Goal: Task Accomplishment & Management: Manage account settings

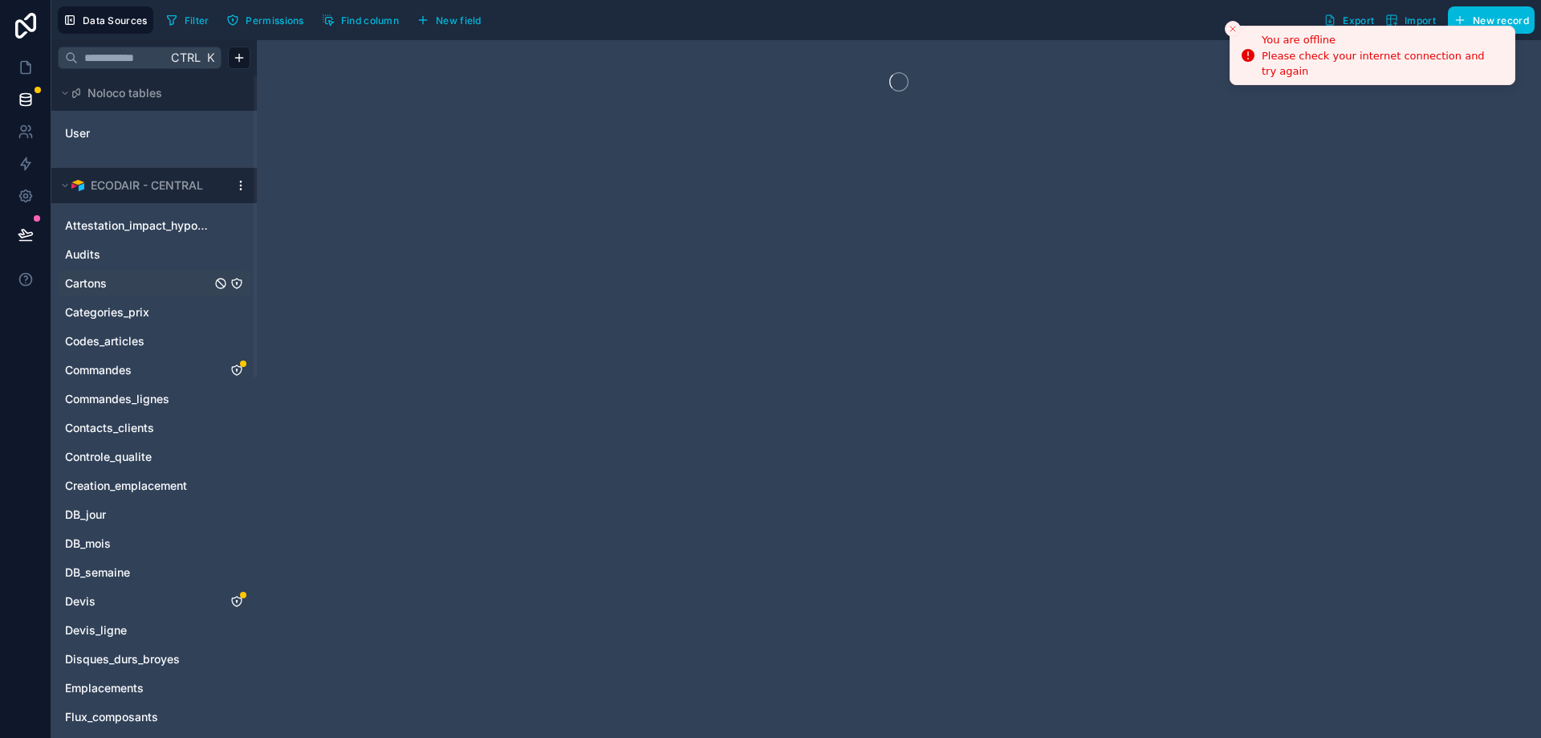
drag, startPoint x: 1235, startPoint y: 22, endPoint x: 235, endPoint y: 276, distance: 1031.0
click at [1235, 22] on button "Close toast" at bounding box center [1233, 29] width 16 height 16
click at [235, 276] on div "Cartons" at bounding box center [154, 284] width 193 height 26
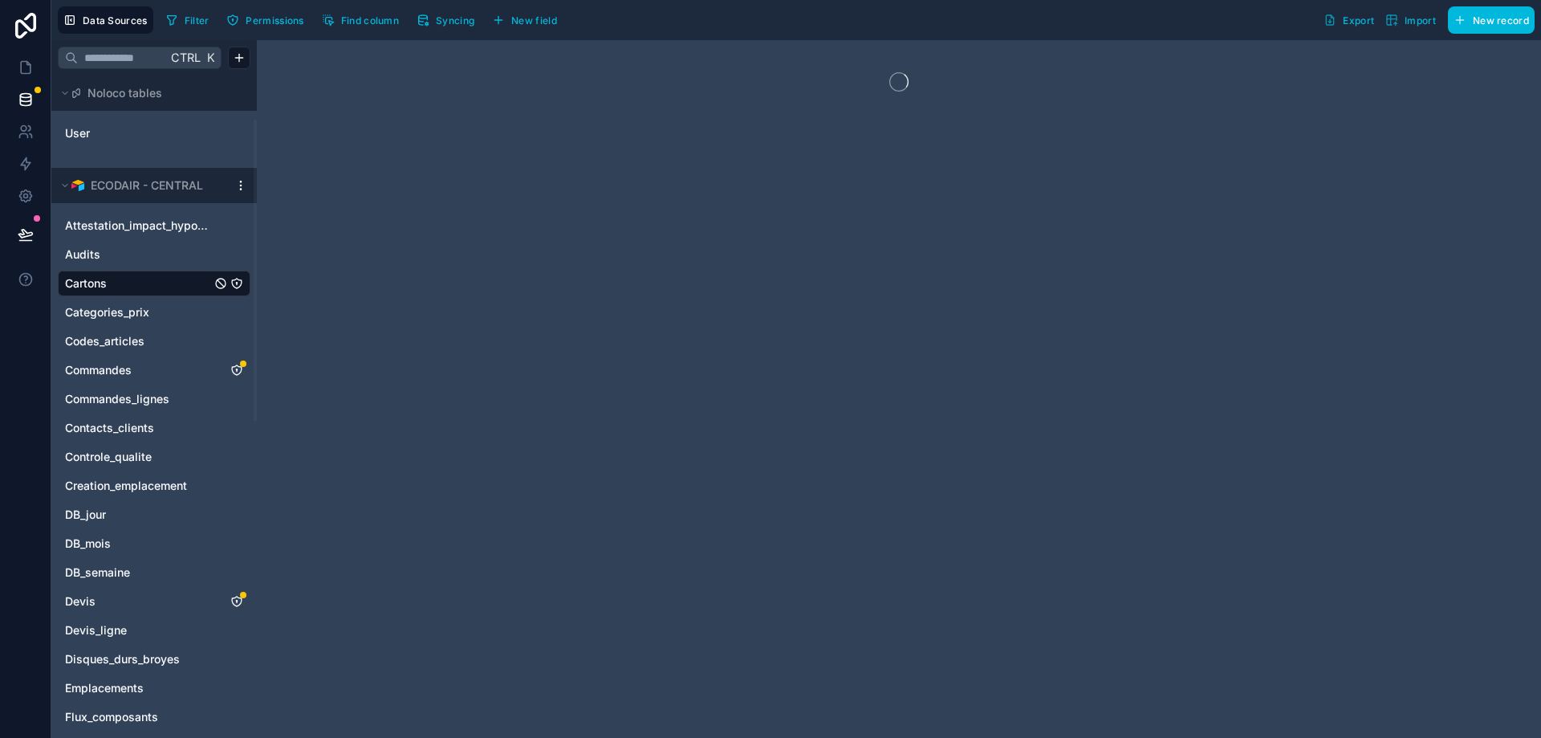
scroll to position [96, 0]
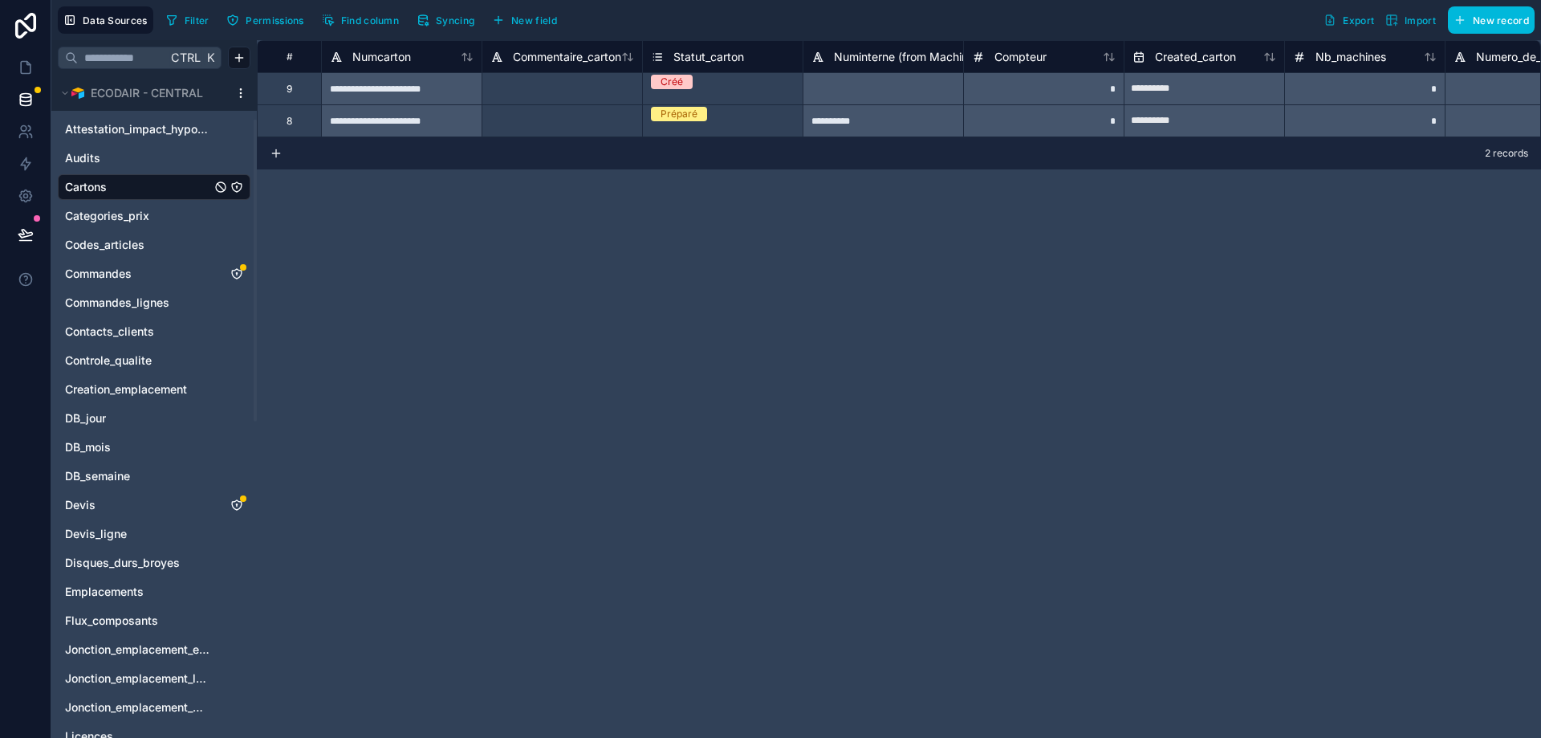
click at [235, 276] on icon "Commandes" at bounding box center [236, 273] width 13 height 13
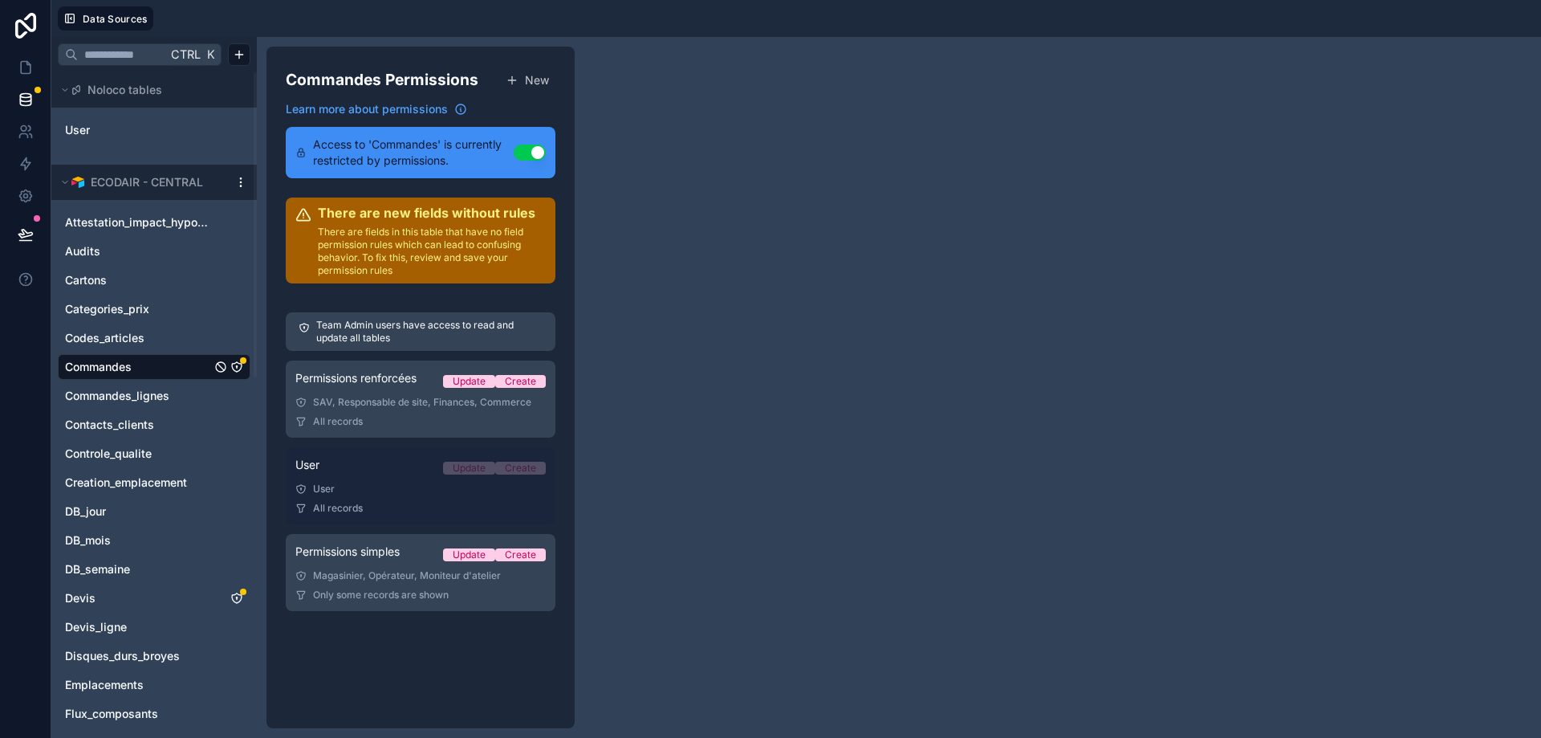
click at [410, 474] on div "User Update Create" at bounding box center [420, 468] width 250 height 22
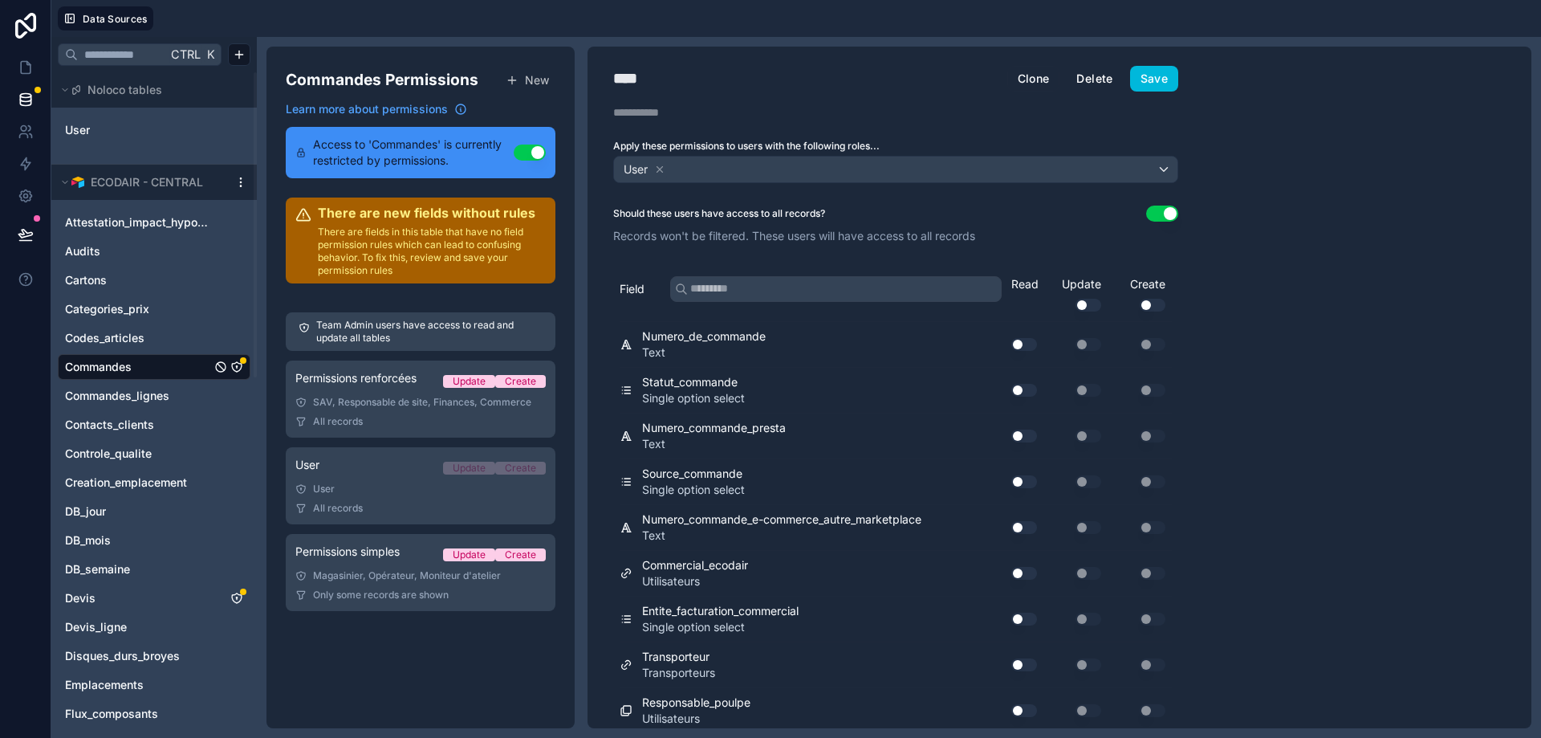
click at [1101, 81] on button "Delete" at bounding box center [1094, 79] width 57 height 26
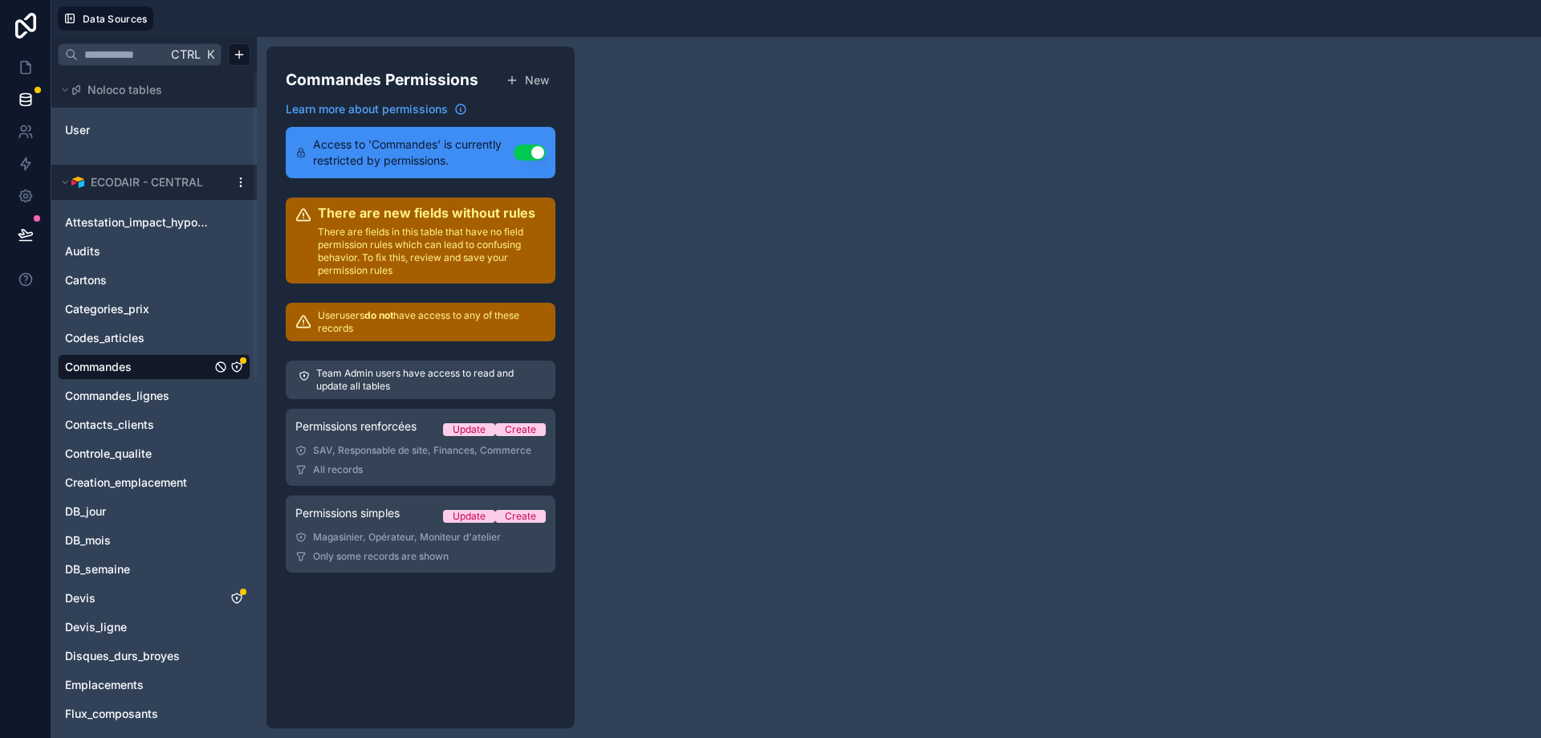
click at [373, 464] on div "All records" at bounding box center [420, 469] width 250 height 13
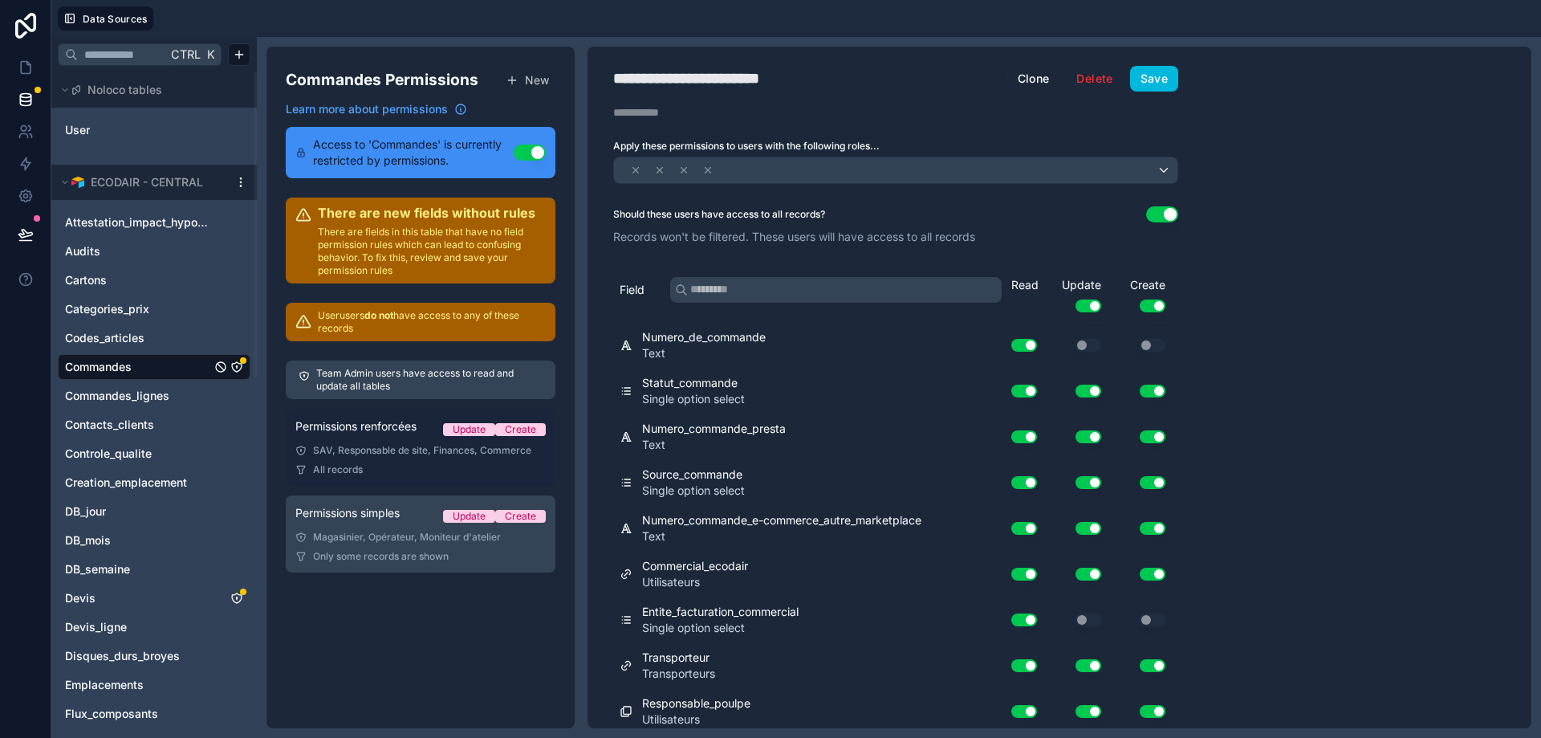
click at [409, 453] on div "SAV, Responsable de site, Finances, Commerce" at bounding box center [420, 450] width 250 height 13
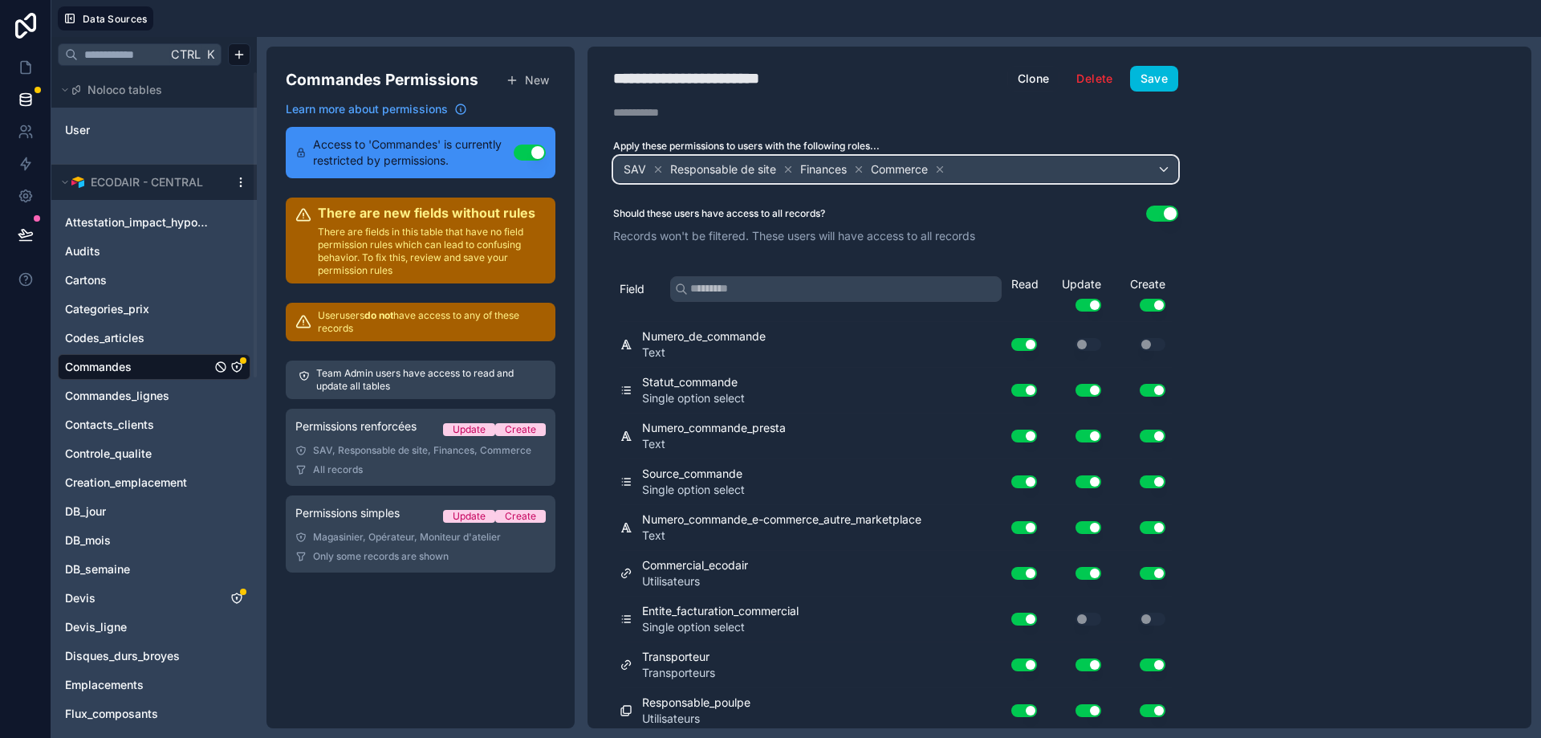
click at [1137, 168] on div "SAV Responsable de site Finances Commerce" at bounding box center [895, 170] width 563 height 26
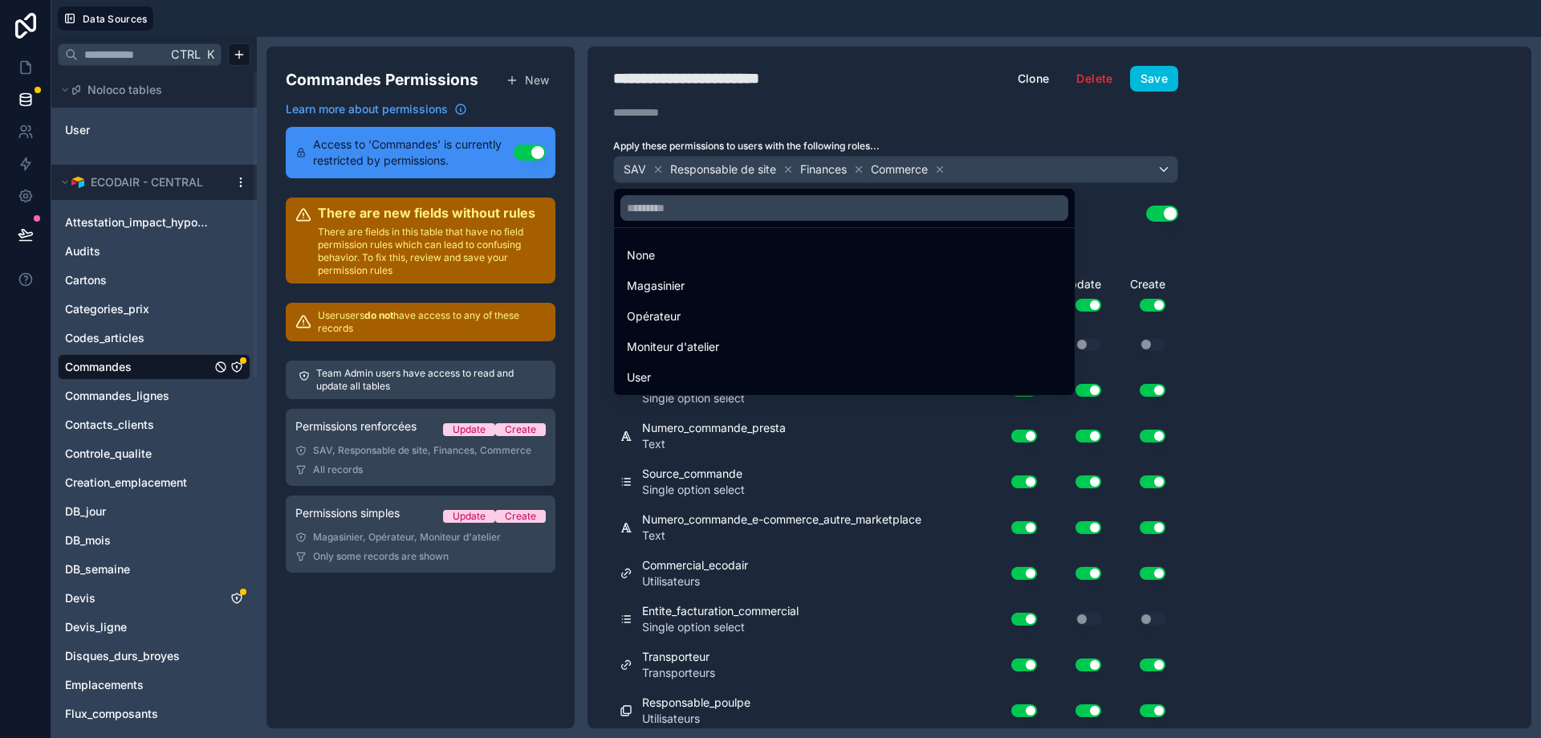
click at [1137, 166] on div at bounding box center [770, 369] width 1541 height 738
click at [1279, 177] on div "**********" at bounding box center [1060, 387] width 944 height 681
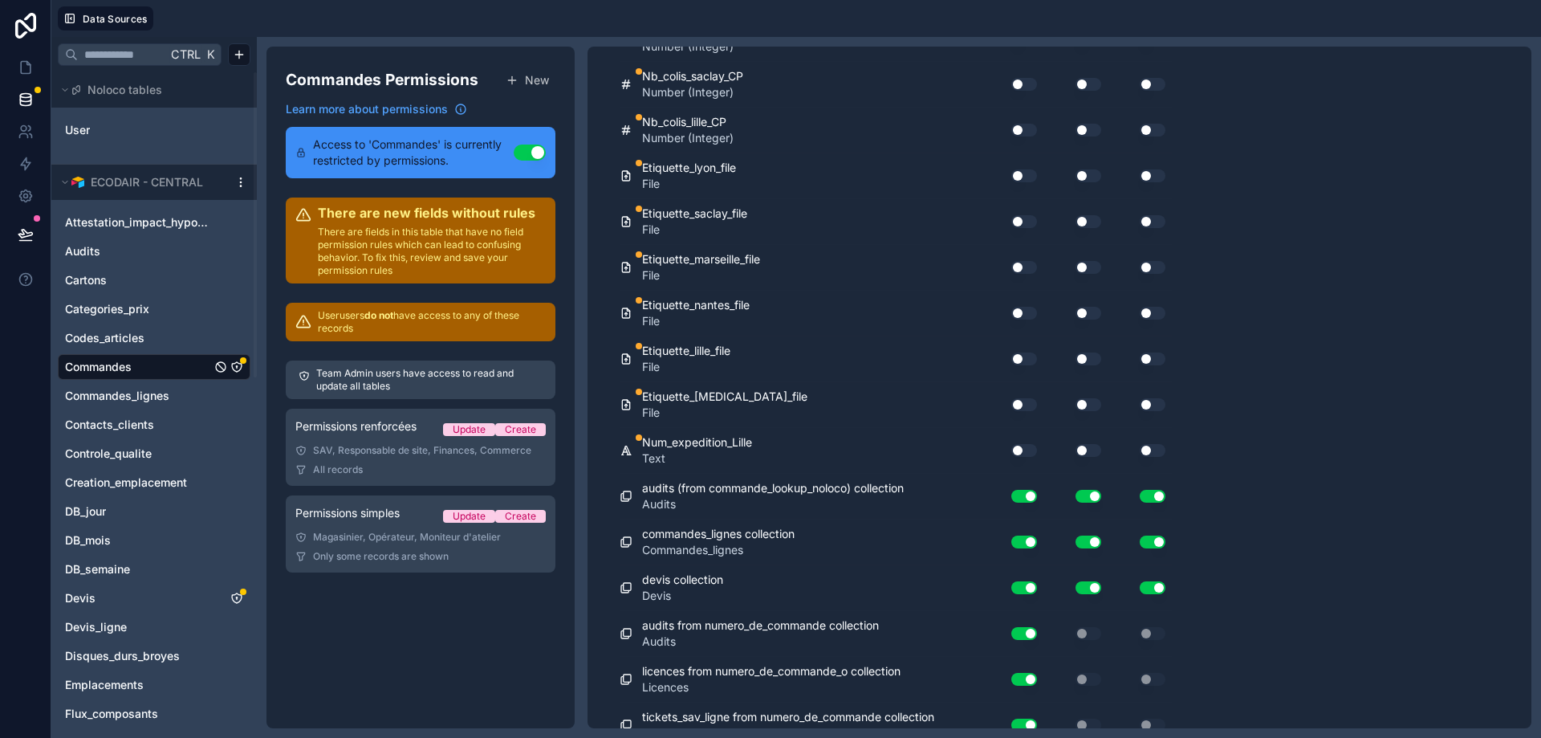
scroll to position [11892, 0]
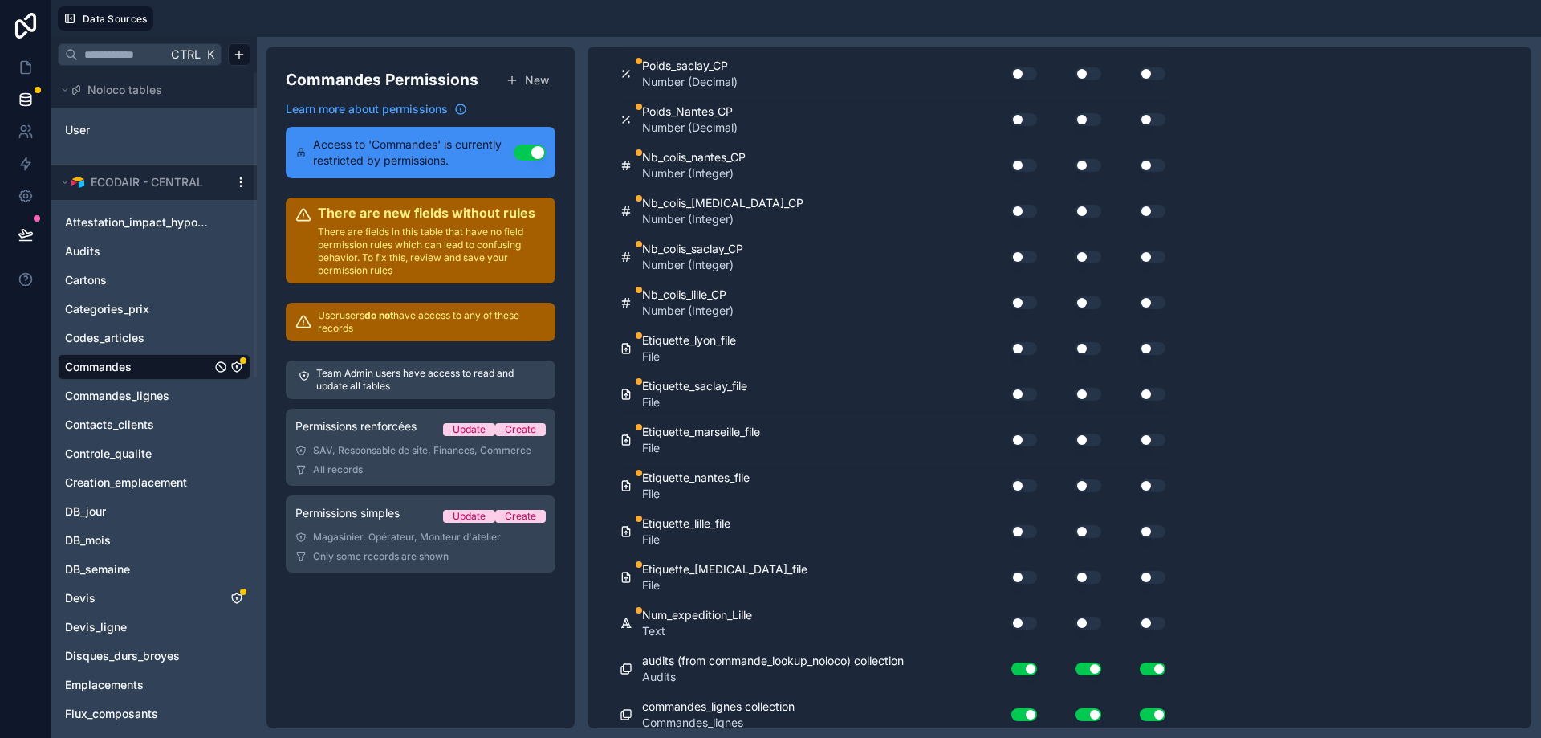
click at [1027, 627] on button "Use setting" at bounding box center [1024, 622] width 26 height 13
click at [1096, 621] on button "Use setting" at bounding box center [1089, 622] width 26 height 13
click at [1158, 624] on button "Use setting" at bounding box center [1153, 622] width 26 height 13
click at [1154, 571] on button "Use setting" at bounding box center [1153, 577] width 26 height 13
click at [1090, 572] on button "Use setting" at bounding box center [1089, 577] width 26 height 13
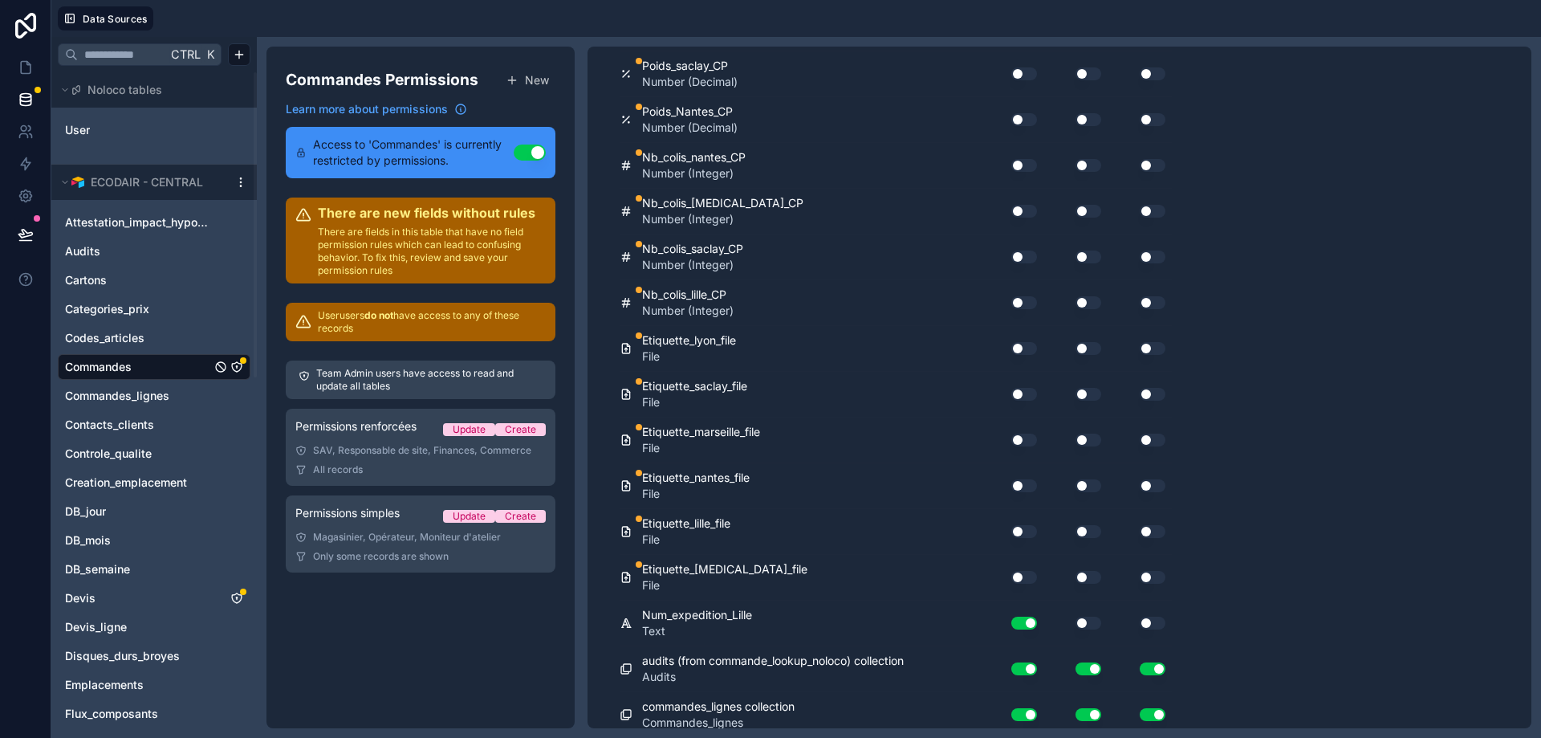
click at [1019, 578] on button "Use setting" at bounding box center [1024, 577] width 26 height 13
click at [1020, 533] on button "Use setting" at bounding box center [1024, 531] width 26 height 13
click at [1096, 527] on button "Use setting" at bounding box center [1089, 531] width 26 height 13
click at [1147, 528] on button "Use setting" at bounding box center [1153, 531] width 26 height 13
click at [1149, 486] on button "Use setting" at bounding box center [1153, 485] width 26 height 13
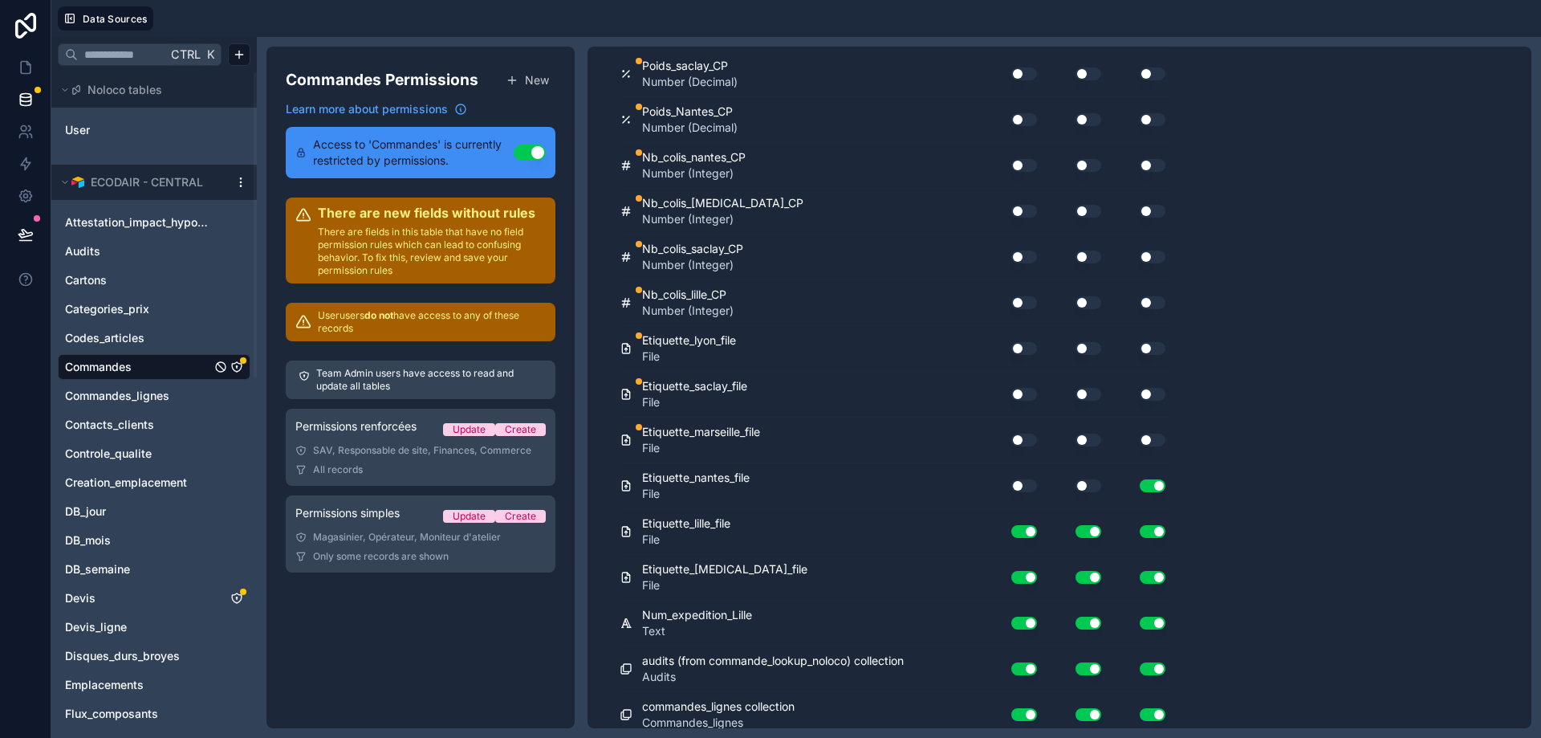
click at [1087, 486] on button "Use setting" at bounding box center [1089, 485] width 26 height 13
click at [1023, 484] on button "Use setting" at bounding box center [1024, 485] width 26 height 13
click at [1022, 437] on button "Use setting" at bounding box center [1024, 439] width 26 height 13
click at [1018, 400] on button "Use setting" at bounding box center [1024, 394] width 26 height 13
click at [1081, 392] on button "Use setting" at bounding box center [1089, 394] width 26 height 13
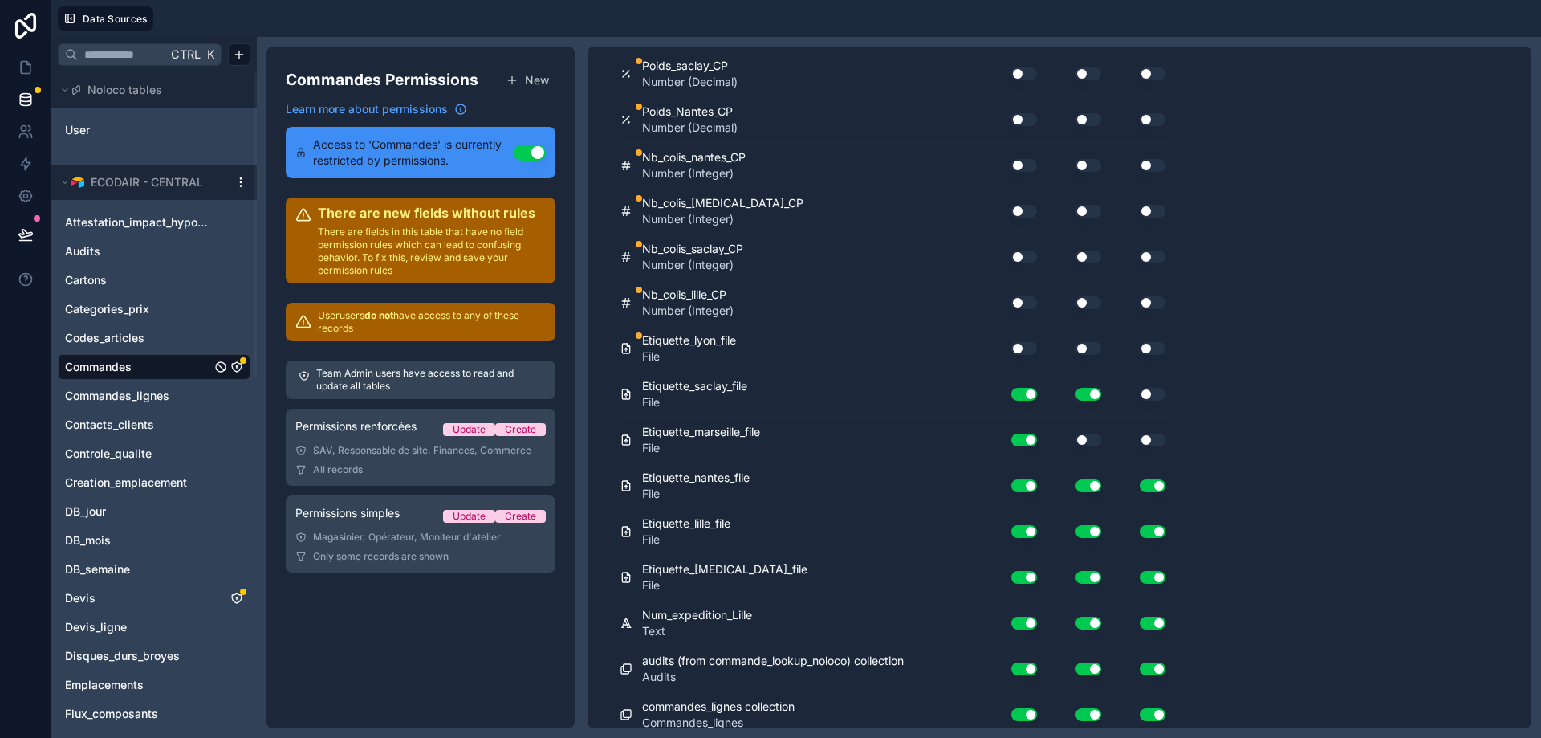
drag, startPoint x: 1091, startPoint y: 433, endPoint x: 1093, endPoint y: 442, distance: 9.9
click at [1091, 434] on div "Use setting" at bounding box center [1075, 440] width 64 height 26
click at [1092, 447] on div "Use setting" at bounding box center [1075, 440] width 64 height 26
click at [1093, 442] on button "Use setting" at bounding box center [1089, 439] width 26 height 13
click at [1086, 439] on button "Use setting" at bounding box center [1089, 439] width 26 height 13
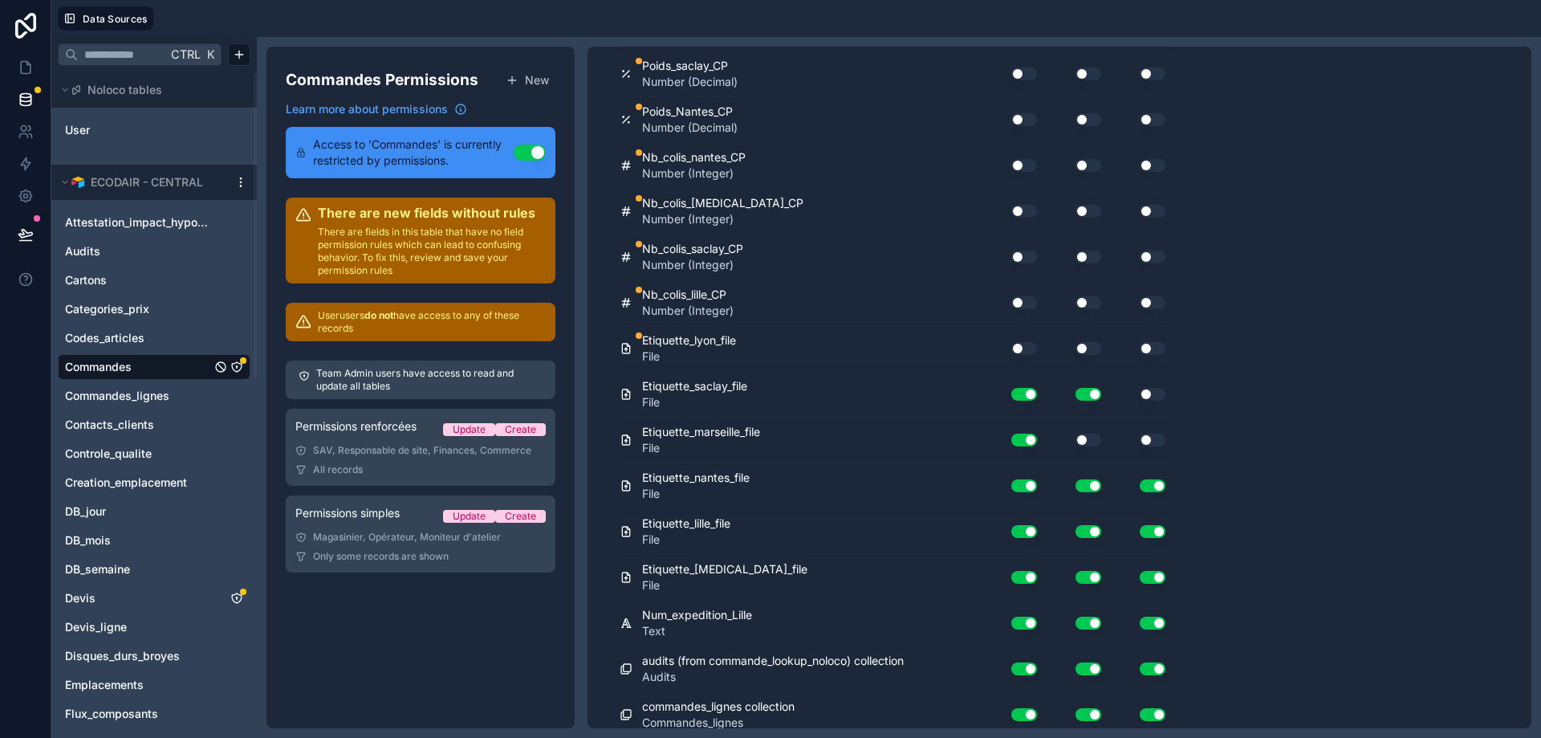
click at [1090, 394] on button "Use setting" at bounding box center [1089, 394] width 26 height 13
click at [1085, 487] on button "Use setting" at bounding box center [1089, 485] width 26 height 13
click at [1092, 524] on div "Use setting" at bounding box center [1075, 532] width 64 height 26
click at [1092, 527] on button "Use setting" at bounding box center [1089, 531] width 26 height 13
click at [1096, 573] on button "Use setting" at bounding box center [1089, 577] width 26 height 13
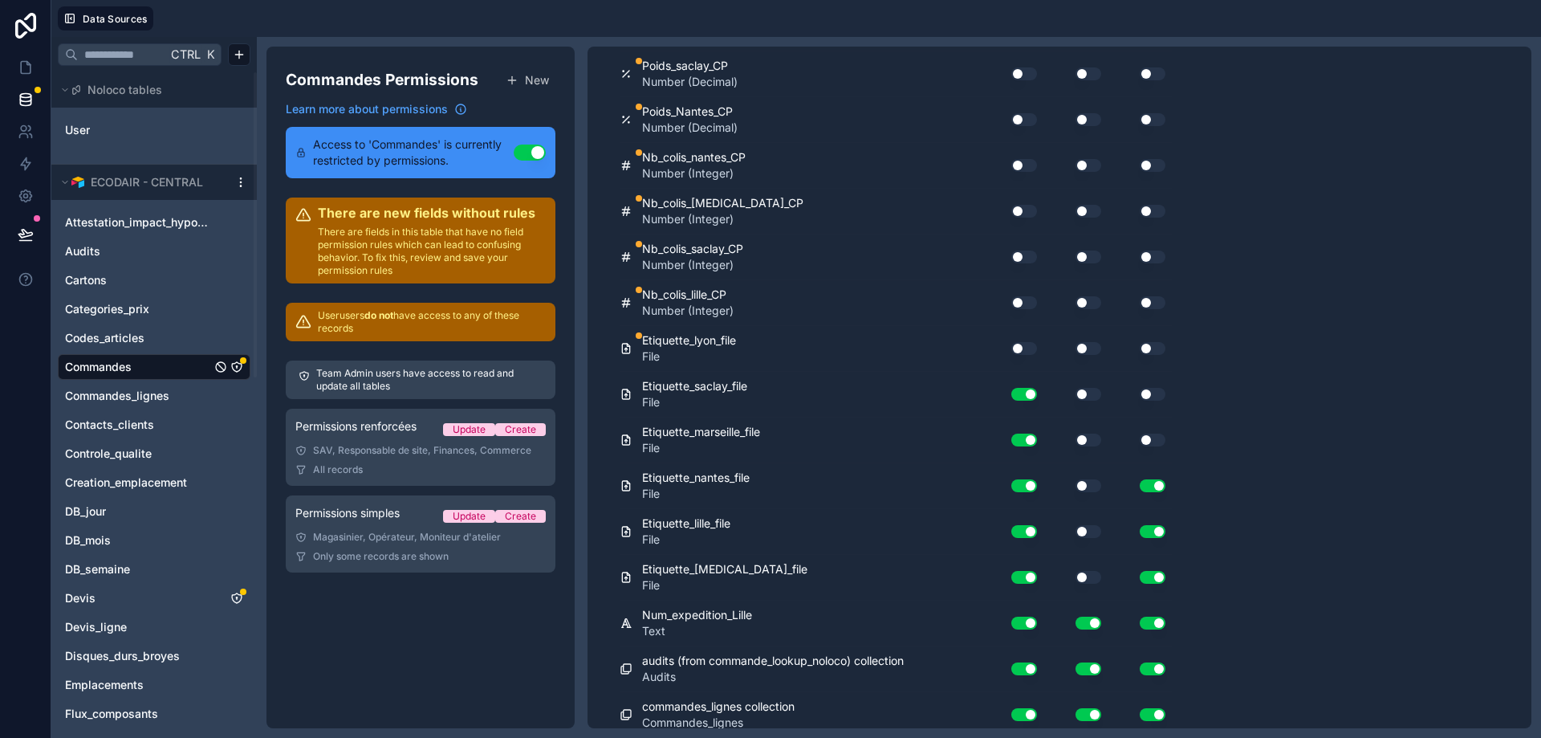
click at [1158, 485] on button "Use setting" at bounding box center [1153, 485] width 26 height 13
click at [1150, 531] on button "Use setting" at bounding box center [1153, 531] width 26 height 13
click at [1156, 578] on button "Use setting" at bounding box center [1153, 577] width 26 height 13
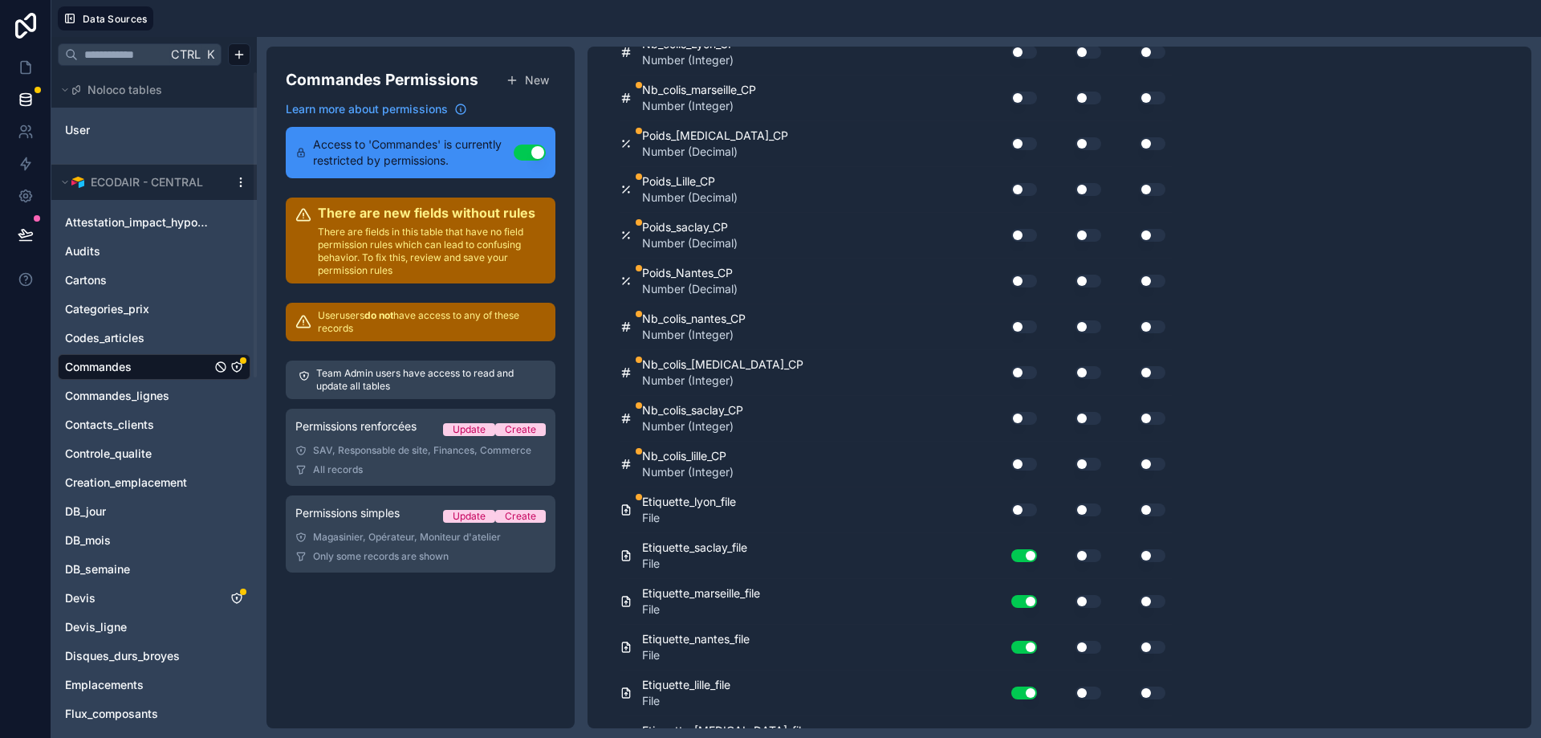
scroll to position [11699, 0]
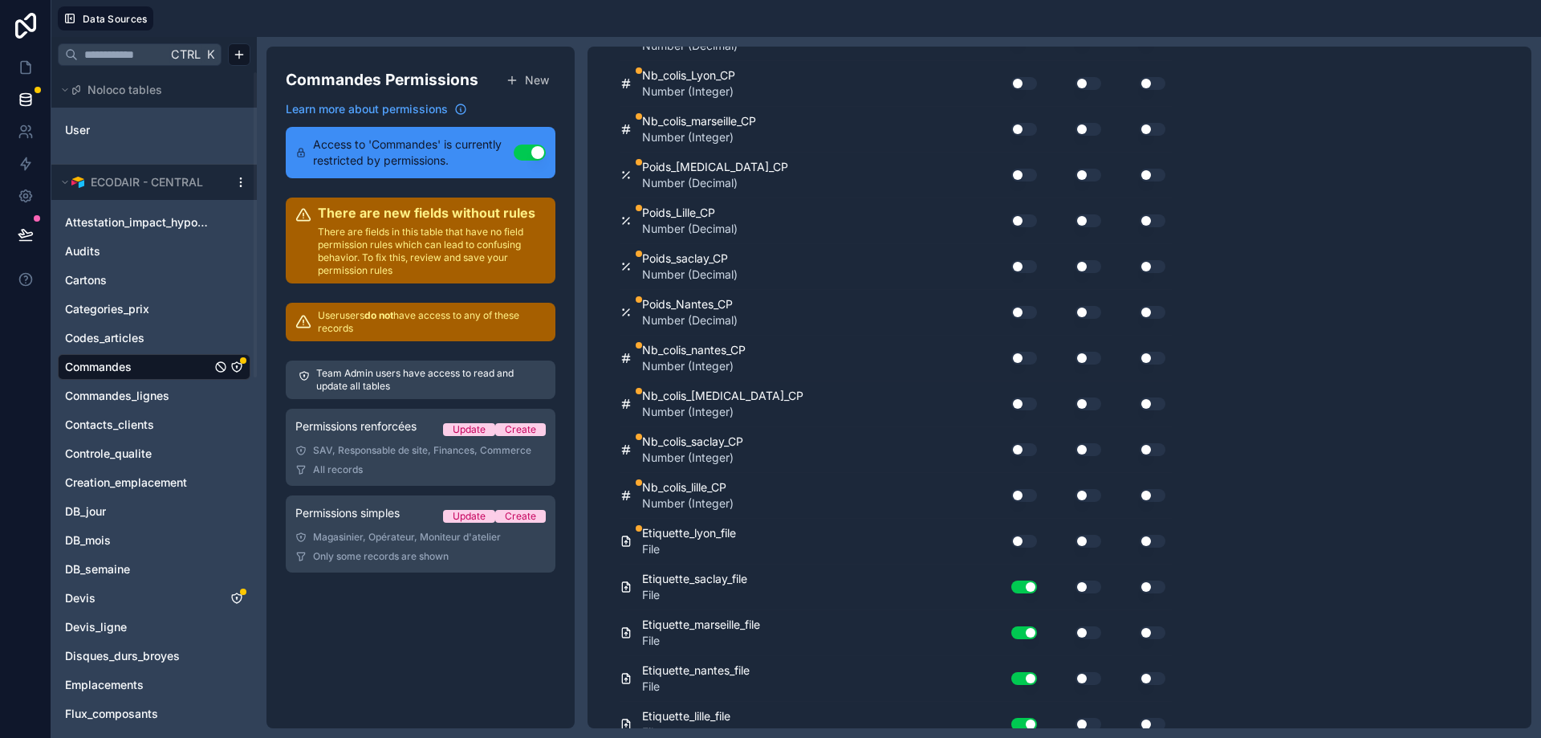
click at [1023, 355] on button "Use setting" at bounding box center [1024, 358] width 26 height 13
click at [1096, 358] on button "Use setting" at bounding box center [1089, 358] width 26 height 13
click at [1085, 404] on button "Use setting" at bounding box center [1089, 403] width 26 height 13
click at [1031, 400] on button "Use setting" at bounding box center [1024, 403] width 26 height 13
click at [1025, 441] on div "Use setting" at bounding box center [1017, 450] width 51 height 26
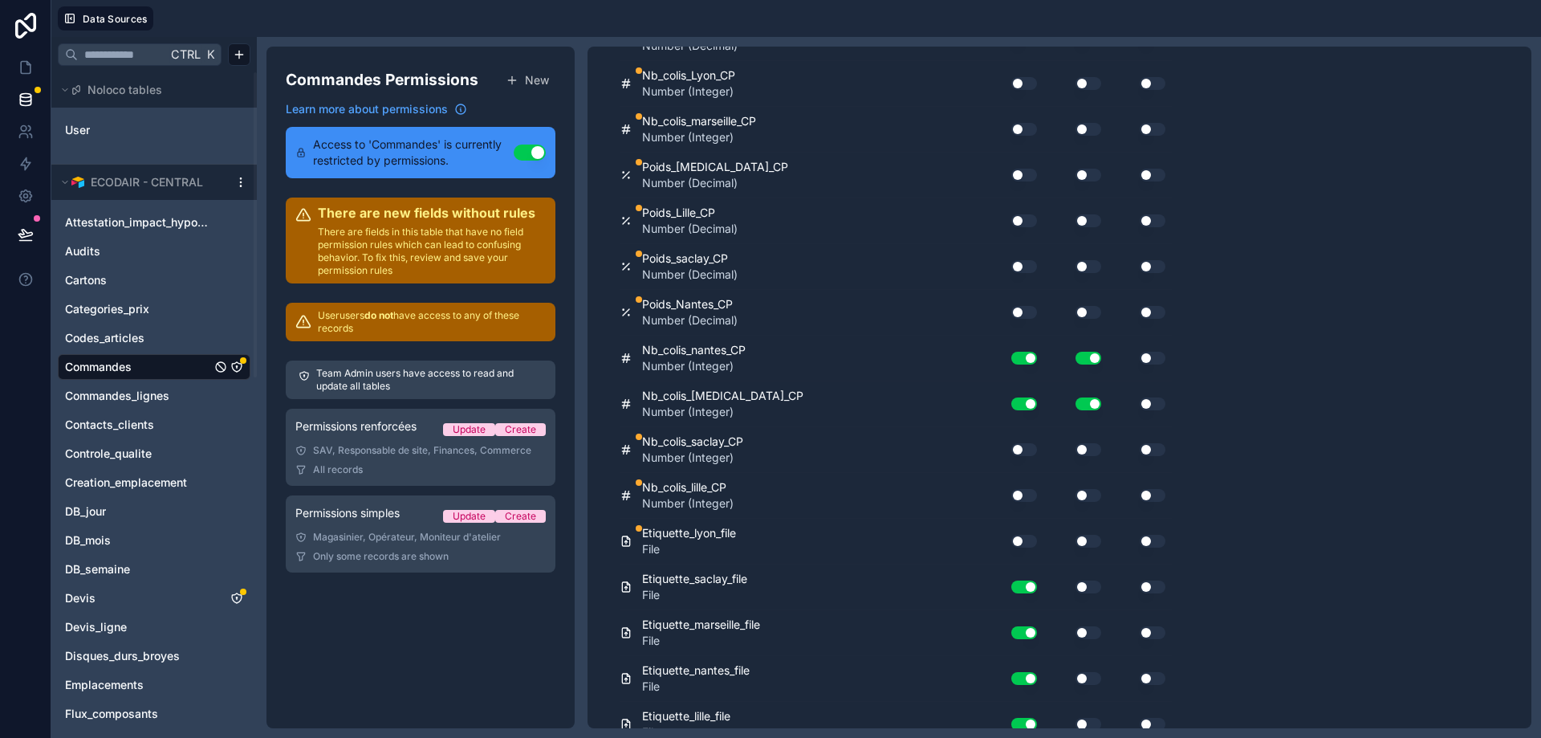
click at [1025, 449] on button "Use setting" at bounding box center [1024, 449] width 26 height 13
click at [1026, 499] on button "Use setting" at bounding box center [1024, 495] width 26 height 13
click at [1099, 454] on button "Use setting" at bounding box center [1089, 449] width 26 height 13
click at [1086, 495] on button "Use setting" at bounding box center [1089, 495] width 26 height 13
click at [1083, 495] on button "Use setting" at bounding box center [1089, 495] width 26 height 13
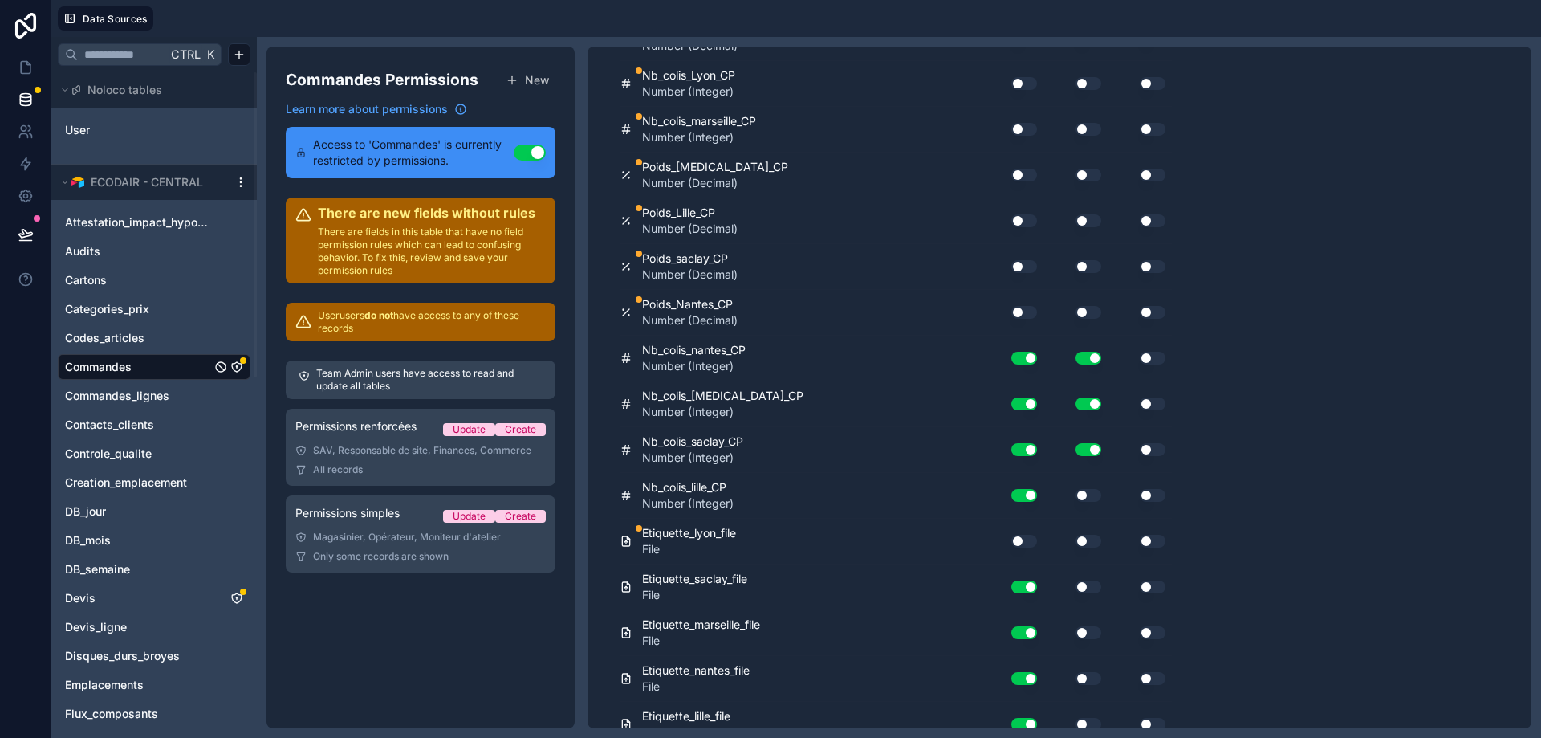
click at [1027, 537] on button "Use setting" at bounding box center [1024, 541] width 26 height 13
click at [1087, 501] on button "Use setting" at bounding box center [1089, 495] width 26 height 13
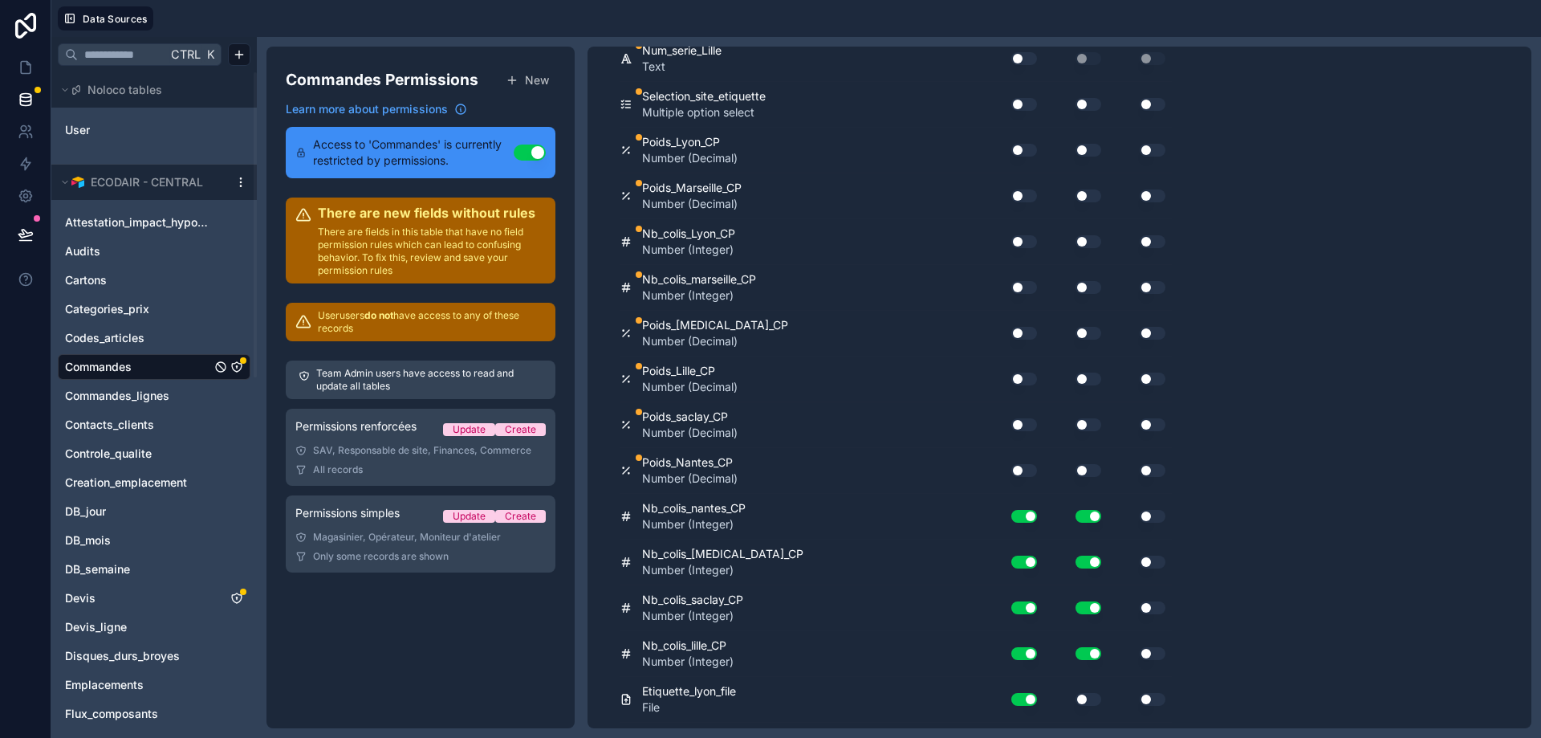
scroll to position [11507, 0]
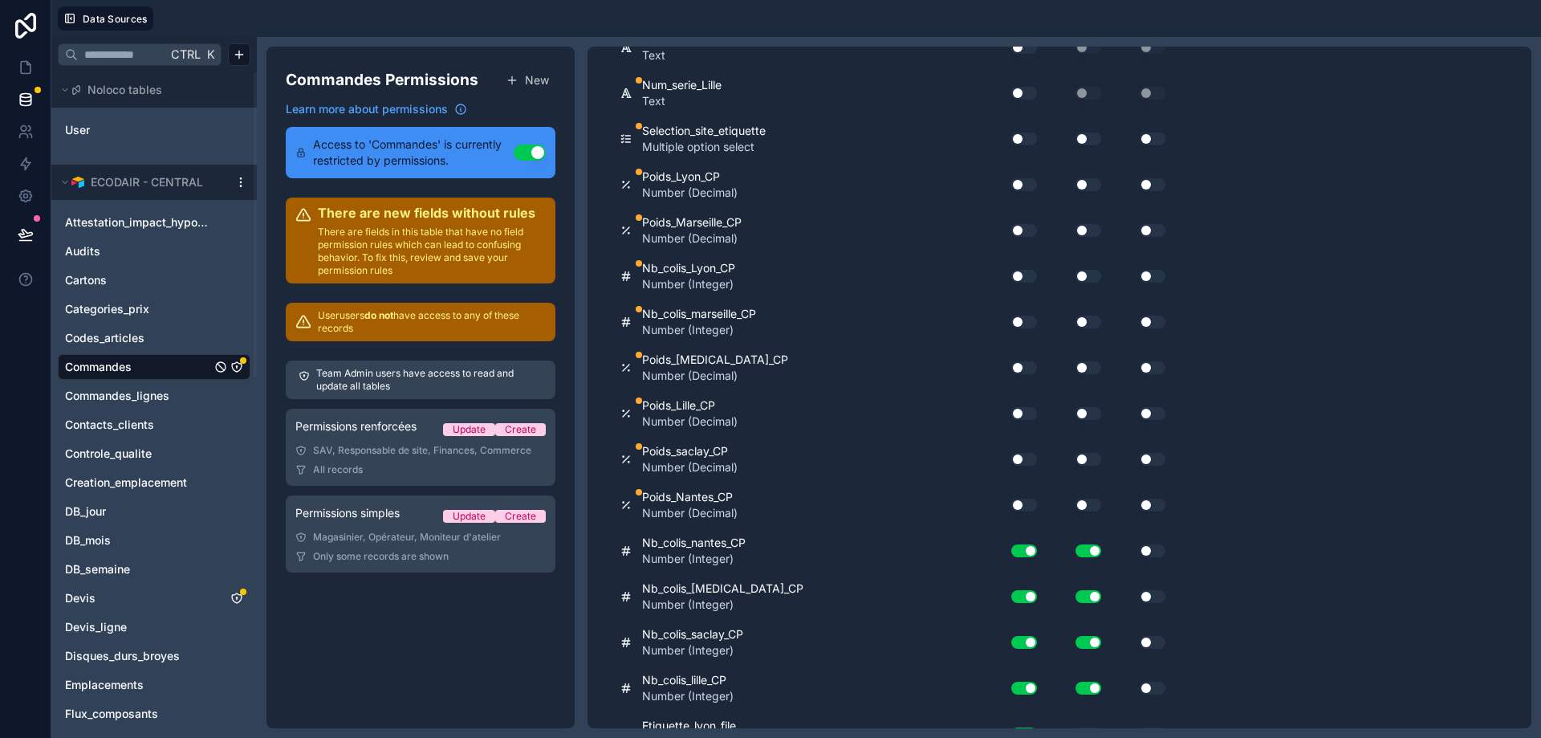
click at [1029, 506] on button "Use setting" at bounding box center [1024, 504] width 26 height 13
click at [1026, 466] on div "Use setting" at bounding box center [1017, 459] width 51 height 26
click at [1026, 461] on button "Use setting" at bounding box center [1024, 459] width 26 height 13
click at [1031, 412] on button "Use setting" at bounding box center [1024, 413] width 26 height 13
click at [1027, 366] on button "Use setting" at bounding box center [1024, 367] width 26 height 13
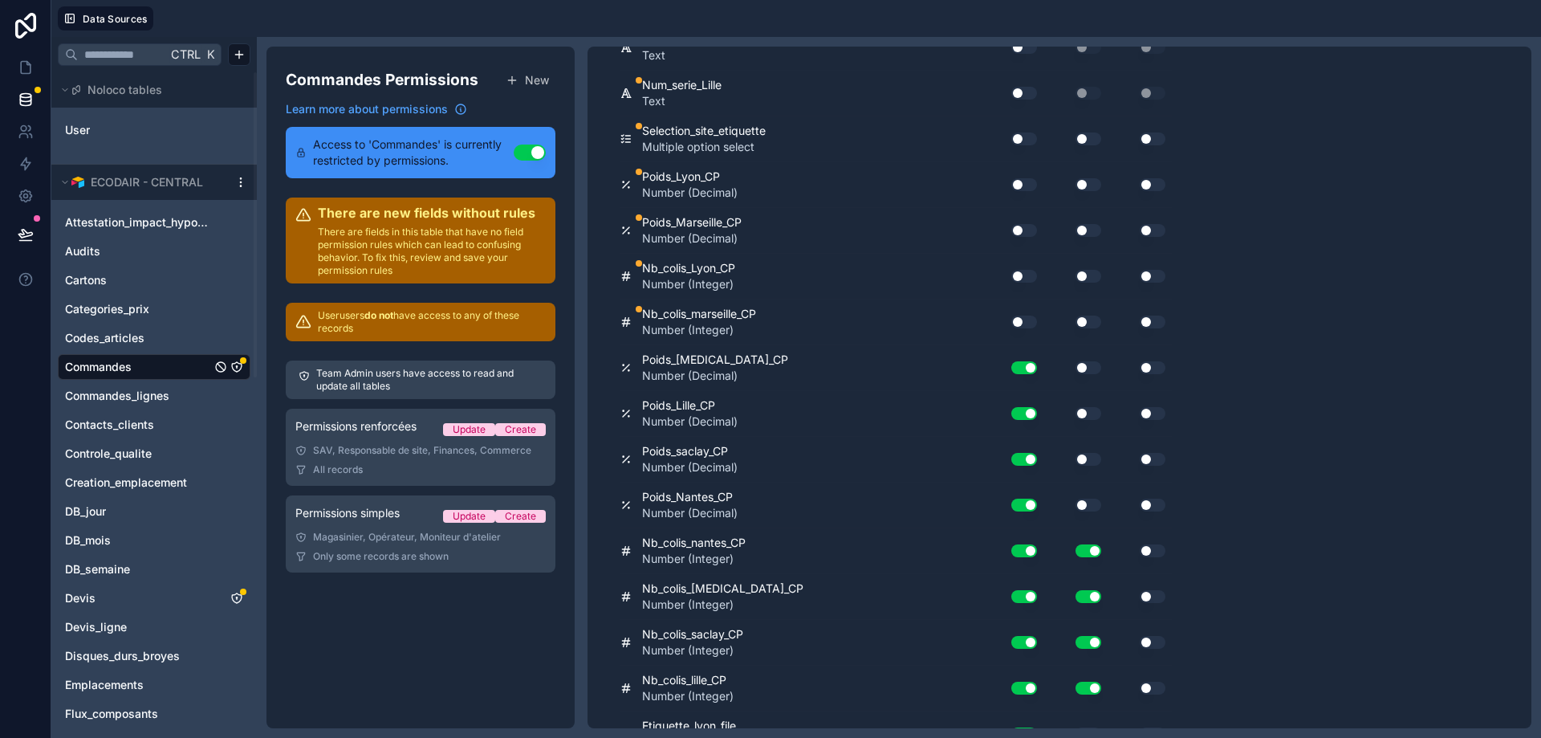
click at [1083, 364] on button "Use setting" at bounding box center [1089, 367] width 26 height 13
click at [1088, 415] on button "Use setting" at bounding box center [1089, 413] width 26 height 13
click at [1088, 454] on button "Use setting" at bounding box center [1089, 459] width 26 height 13
click at [1087, 420] on button "Use setting" at bounding box center [1089, 413] width 26 height 13
click at [1023, 191] on button "Use setting" at bounding box center [1024, 184] width 26 height 13
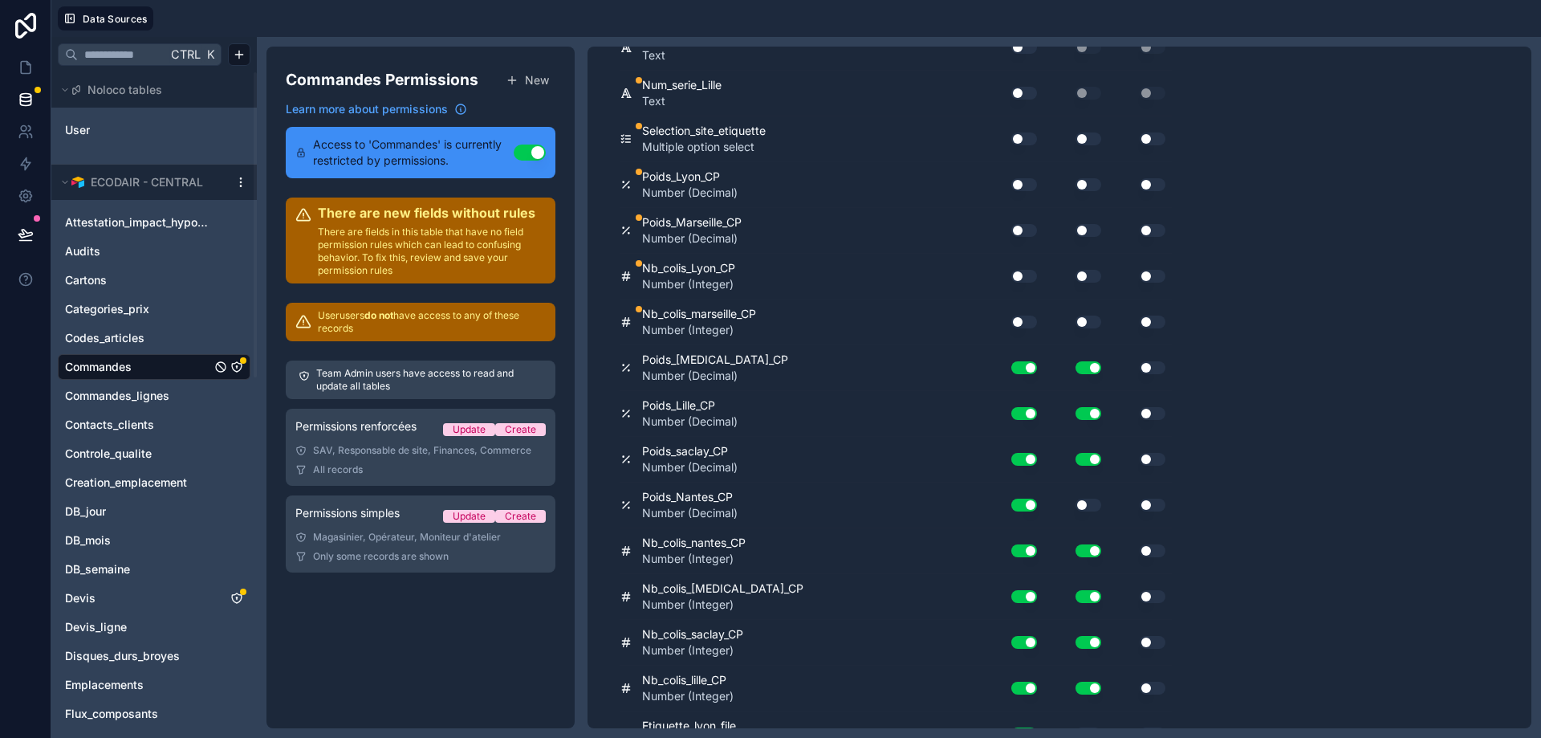
click at [1085, 191] on button "Use setting" at bounding box center [1089, 184] width 26 height 13
click at [1086, 237] on button "Use setting" at bounding box center [1089, 230] width 26 height 13
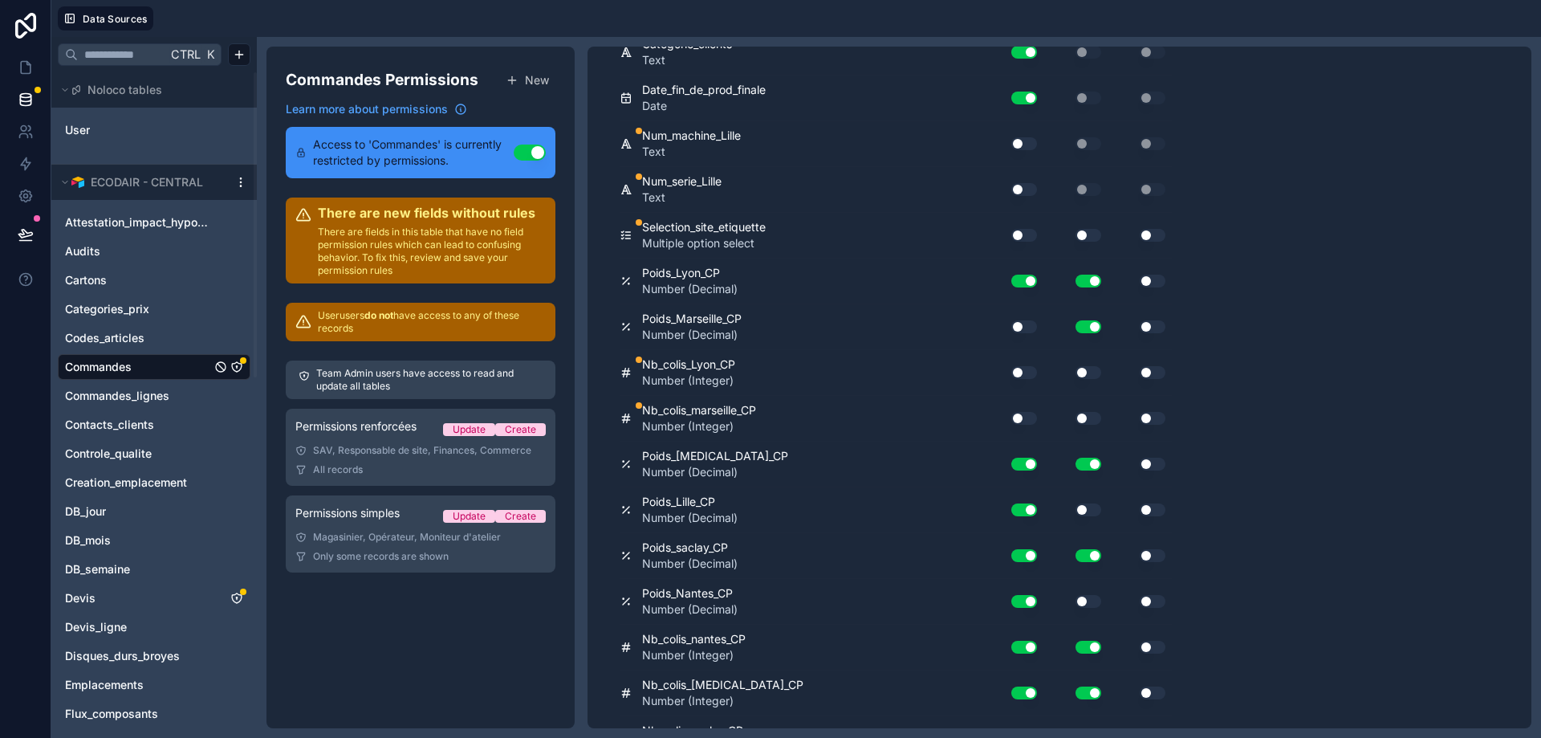
click at [1026, 322] on button "Use setting" at bounding box center [1024, 326] width 26 height 13
click at [1029, 376] on button "Use setting" at bounding box center [1024, 372] width 26 height 13
click at [1096, 375] on button "Use setting" at bounding box center [1089, 372] width 26 height 13
click at [1088, 414] on button "Use setting" at bounding box center [1089, 418] width 26 height 13
click at [1024, 414] on button "Use setting" at bounding box center [1024, 418] width 26 height 13
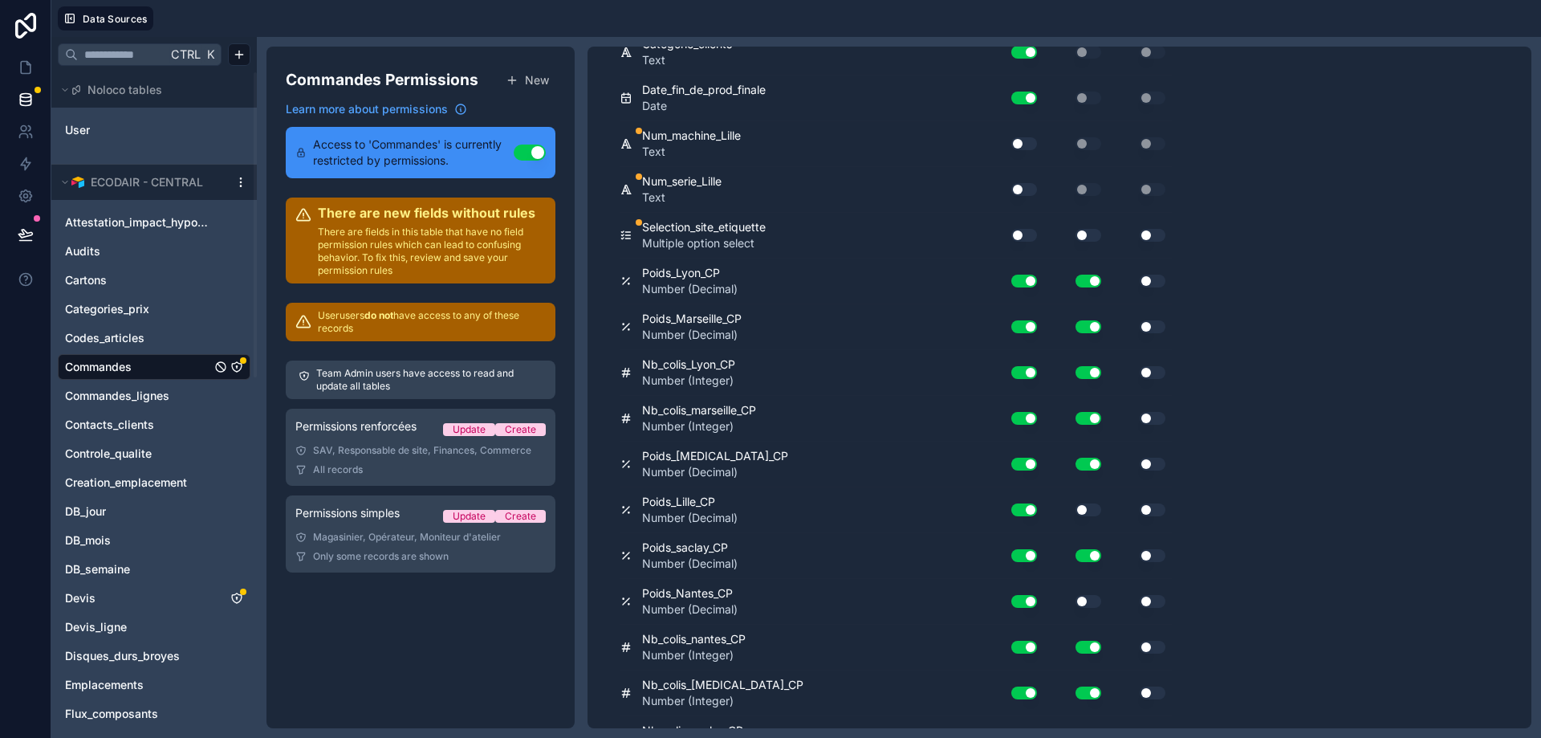
scroll to position [11314, 0]
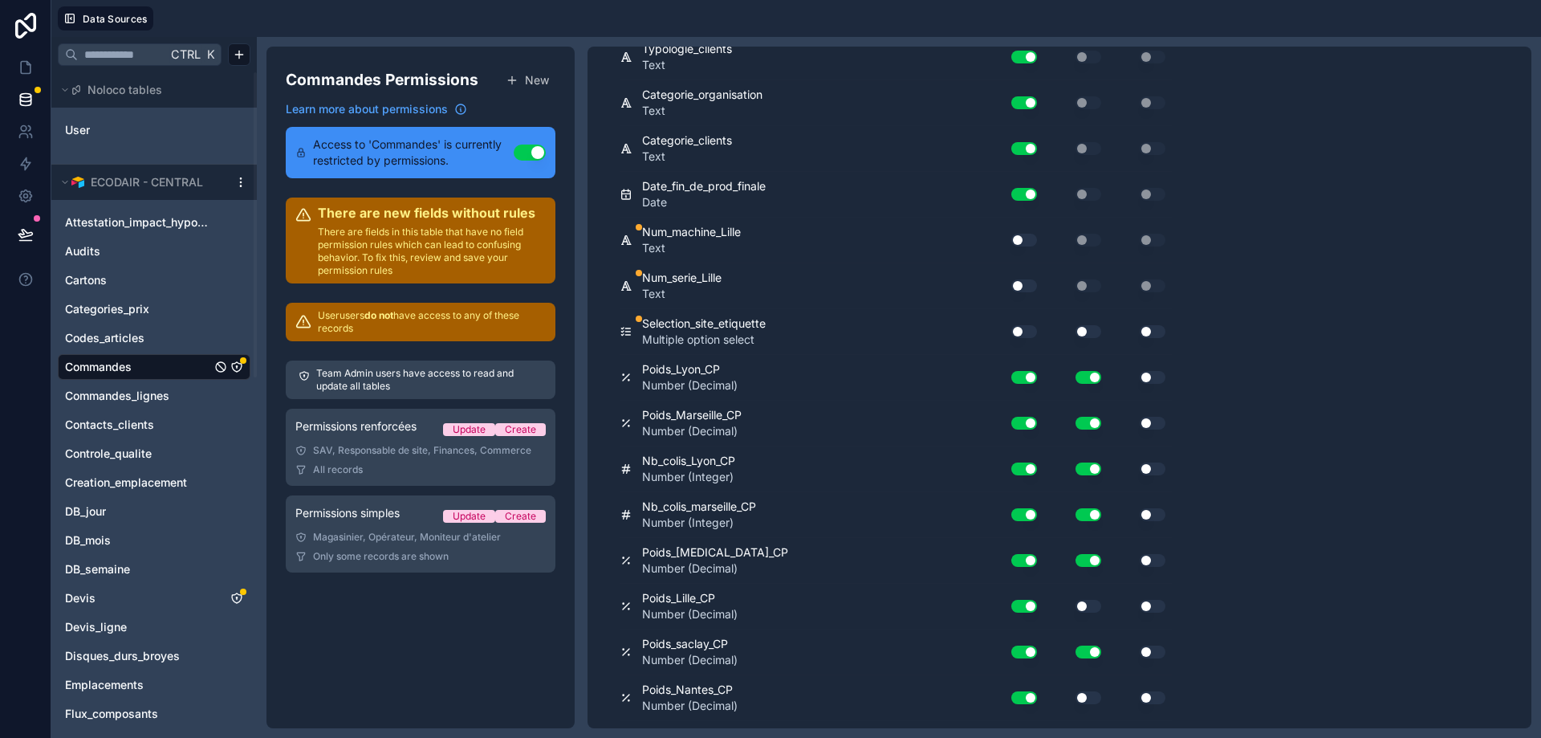
click at [1025, 330] on button "Use setting" at bounding box center [1024, 331] width 26 height 13
click at [1093, 334] on button "Use setting" at bounding box center [1089, 331] width 26 height 13
click at [1087, 331] on button "Use setting" at bounding box center [1089, 331] width 26 height 13
click at [1092, 333] on button "Use setting" at bounding box center [1089, 331] width 26 height 13
click at [1018, 233] on div "Use setting" at bounding box center [1017, 240] width 51 height 26
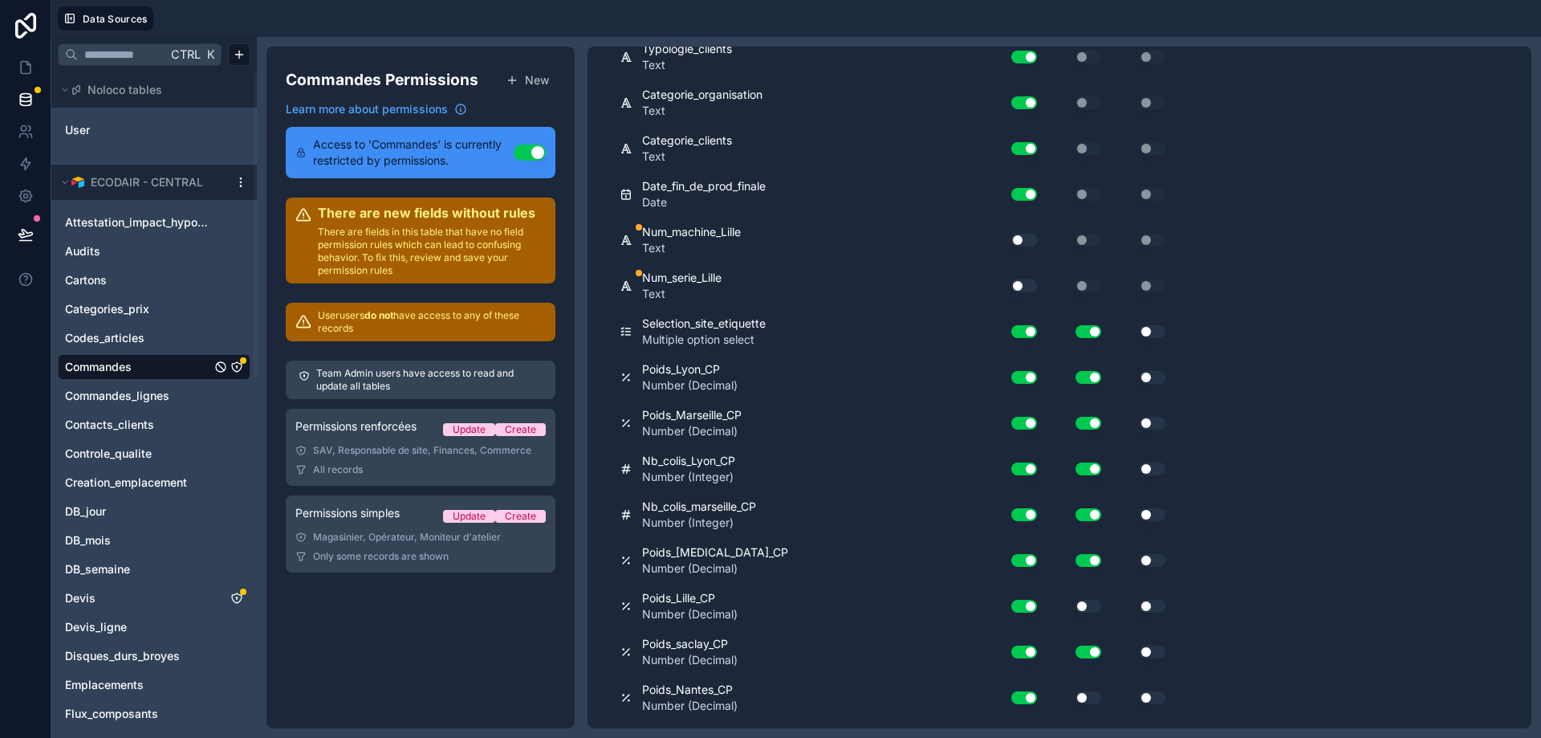
click at [1023, 283] on button "Use setting" at bounding box center [1024, 285] width 26 height 13
click at [1018, 242] on button "Use setting" at bounding box center [1024, 240] width 26 height 13
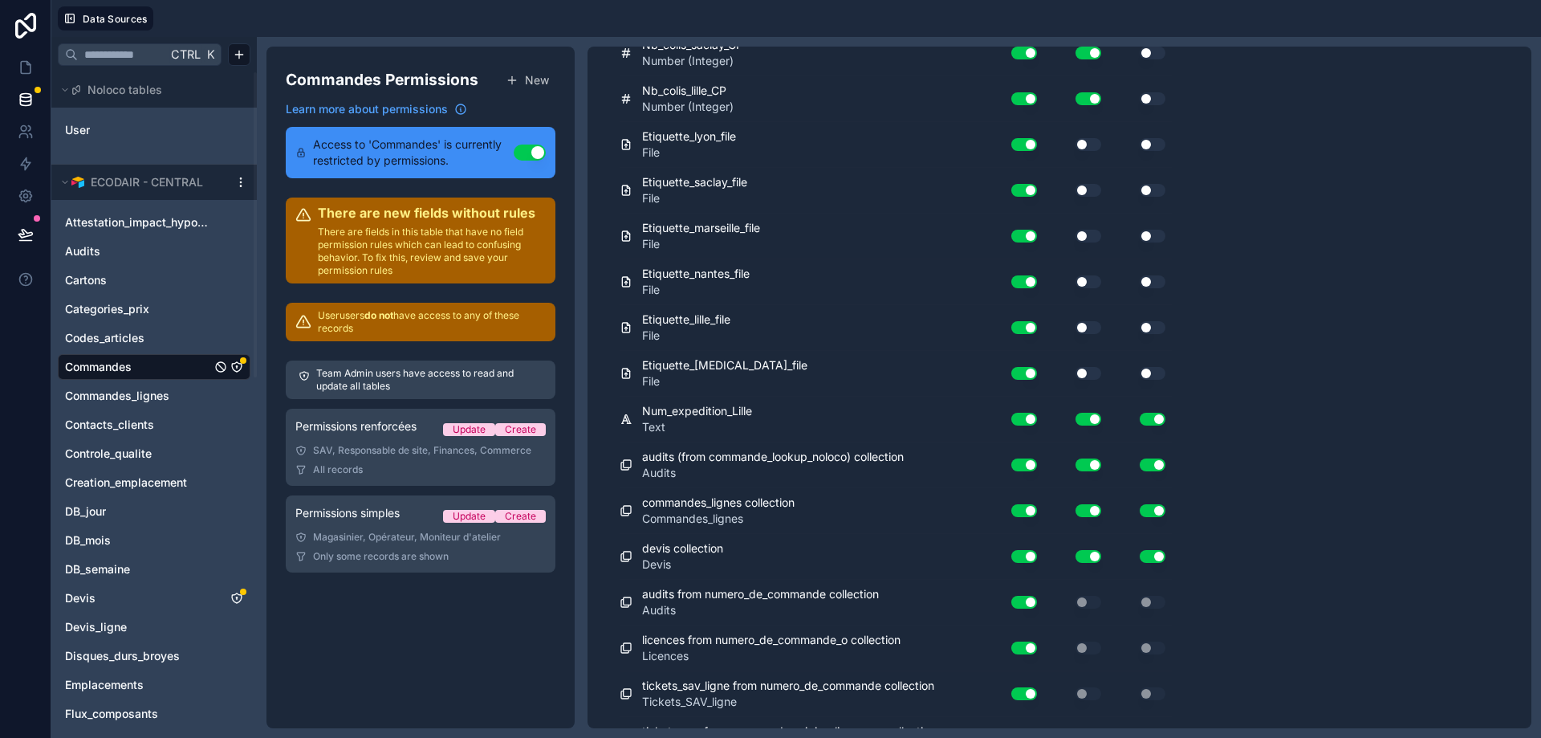
scroll to position [0, 0]
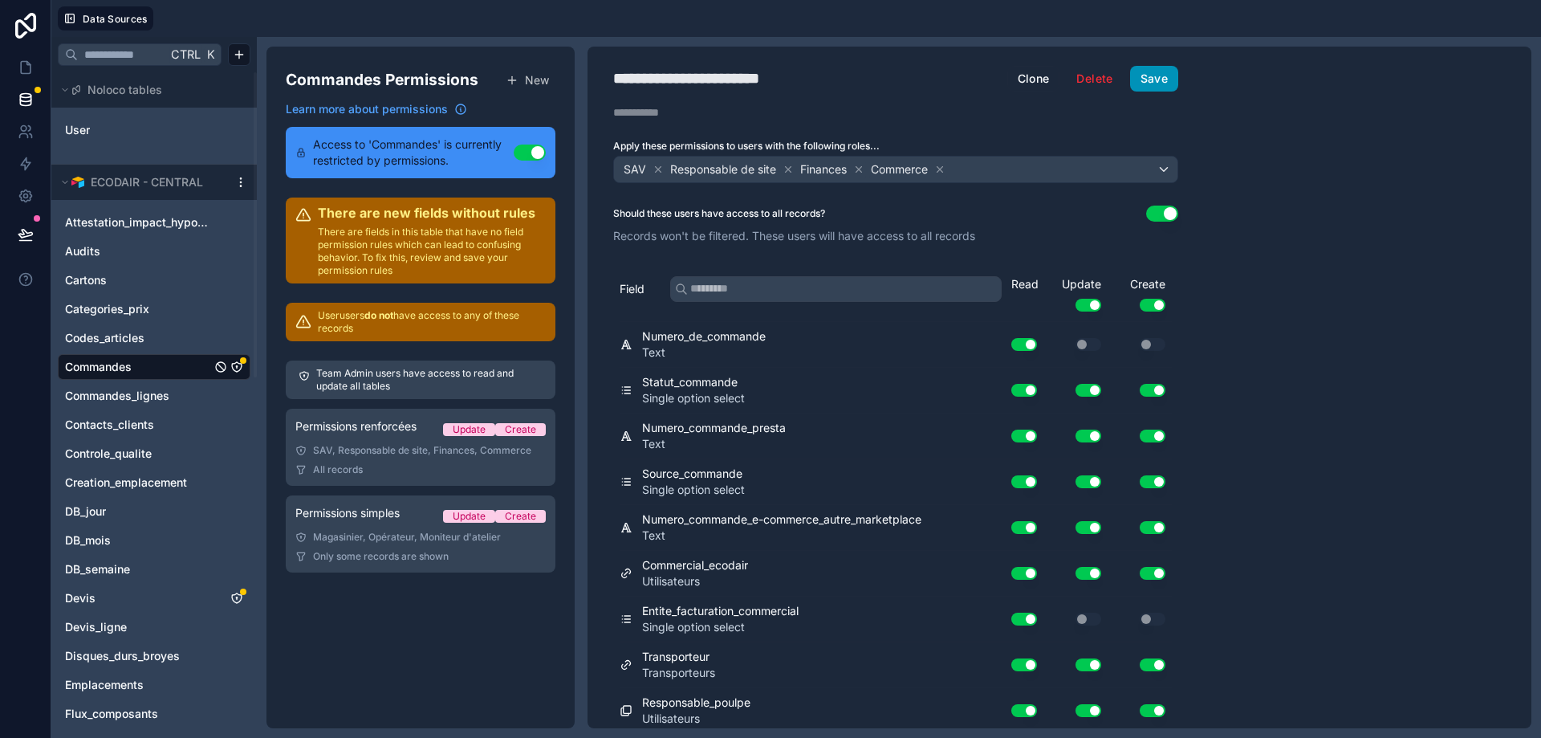
click at [1166, 83] on button "Save" at bounding box center [1154, 79] width 48 height 26
click at [1160, 81] on button "Save" at bounding box center [1154, 79] width 48 height 26
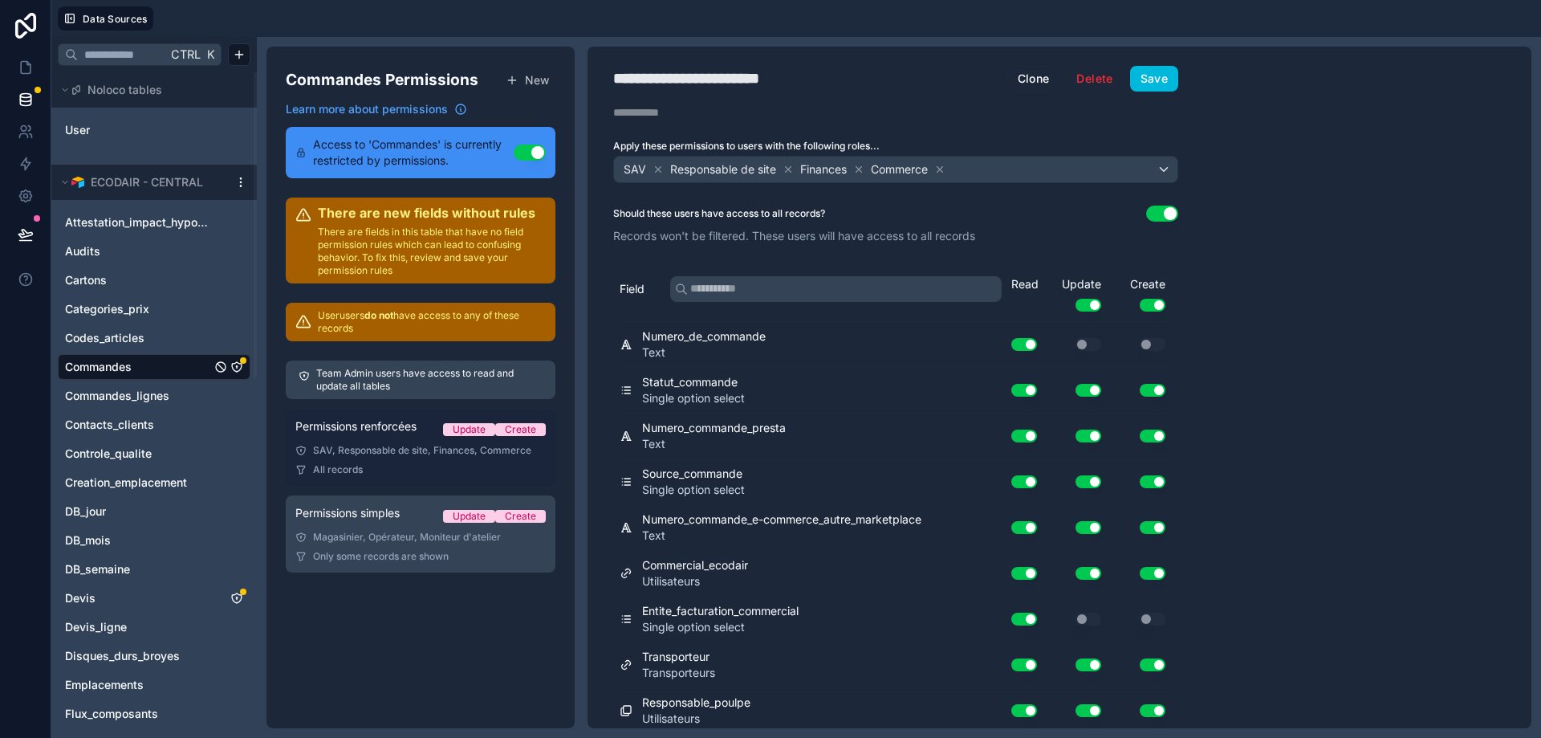
click at [376, 445] on div "SAV, Responsable de site, Finances, Commerce" at bounding box center [420, 450] width 250 height 13
click at [436, 462] on link "Permissions renforcées Update Create SAV, Responsable de site, Finances, Commer…" at bounding box center [421, 447] width 270 height 77
click at [426, 458] on link "Permissions renforcées Update Create SAV, Responsable de site, Finances, Commer…" at bounding box center [421, 447] width 270 height 77
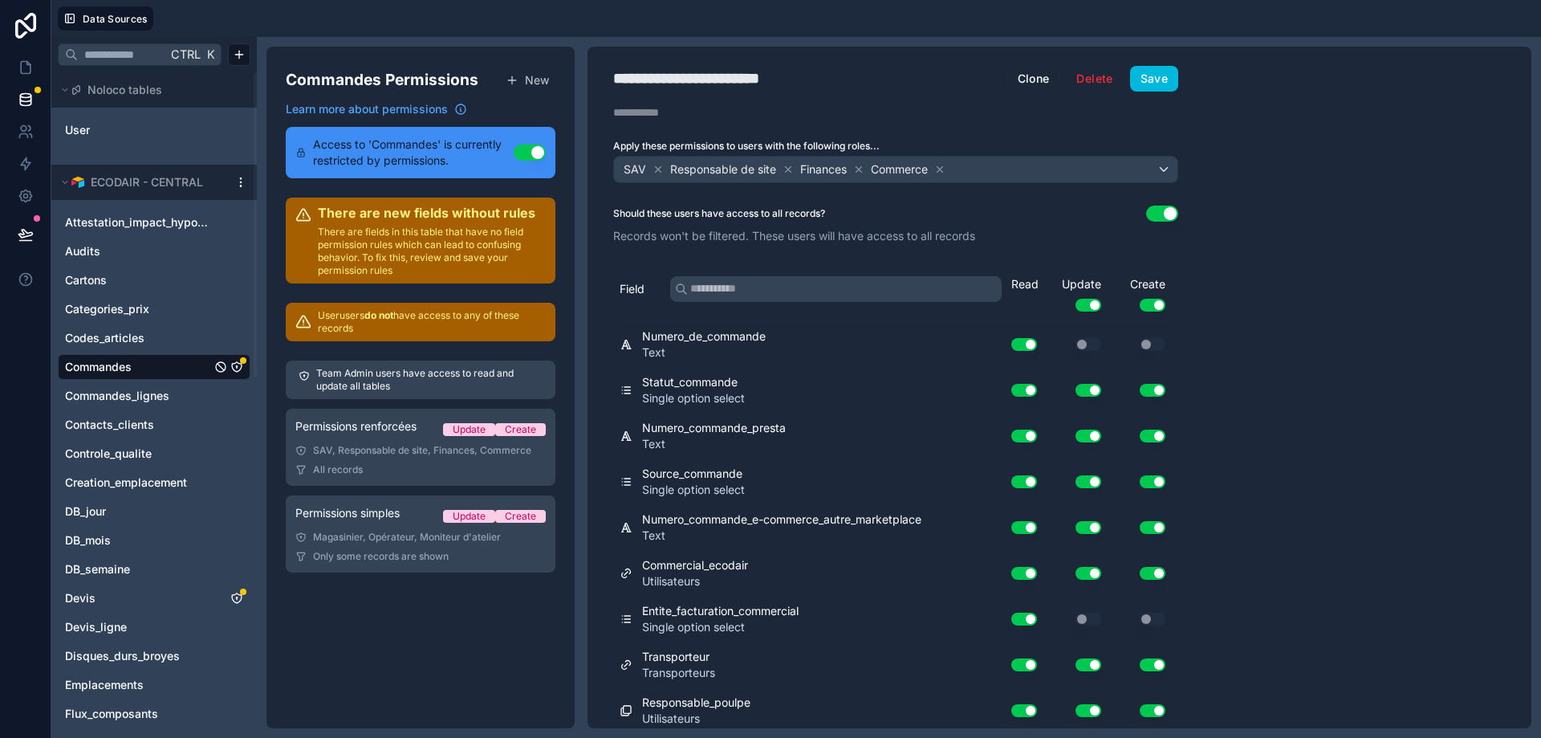
click at [1296, 305] on div "**********" at bounding box center [1060, 387] width 944 height 681
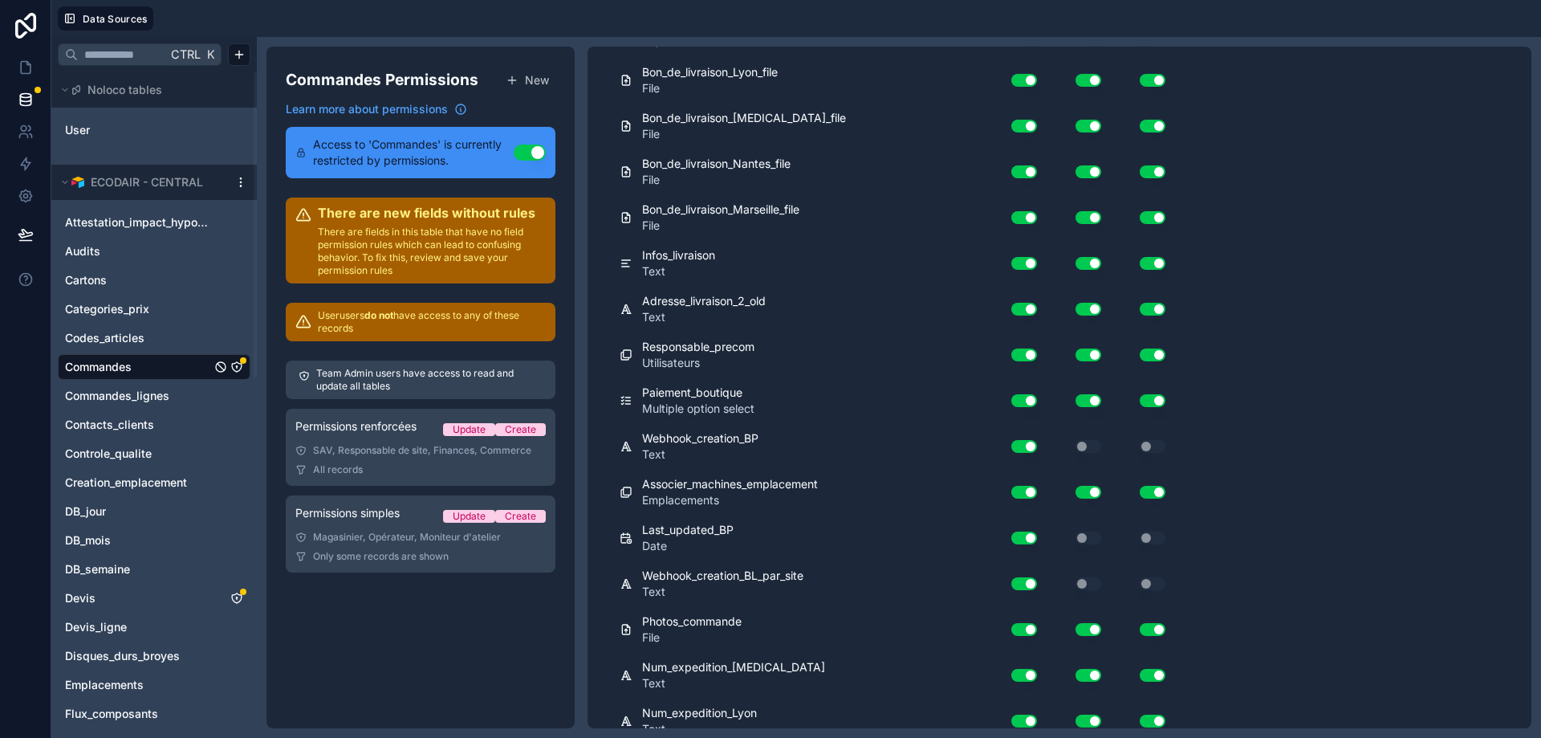
scroll to position [6603, 0]
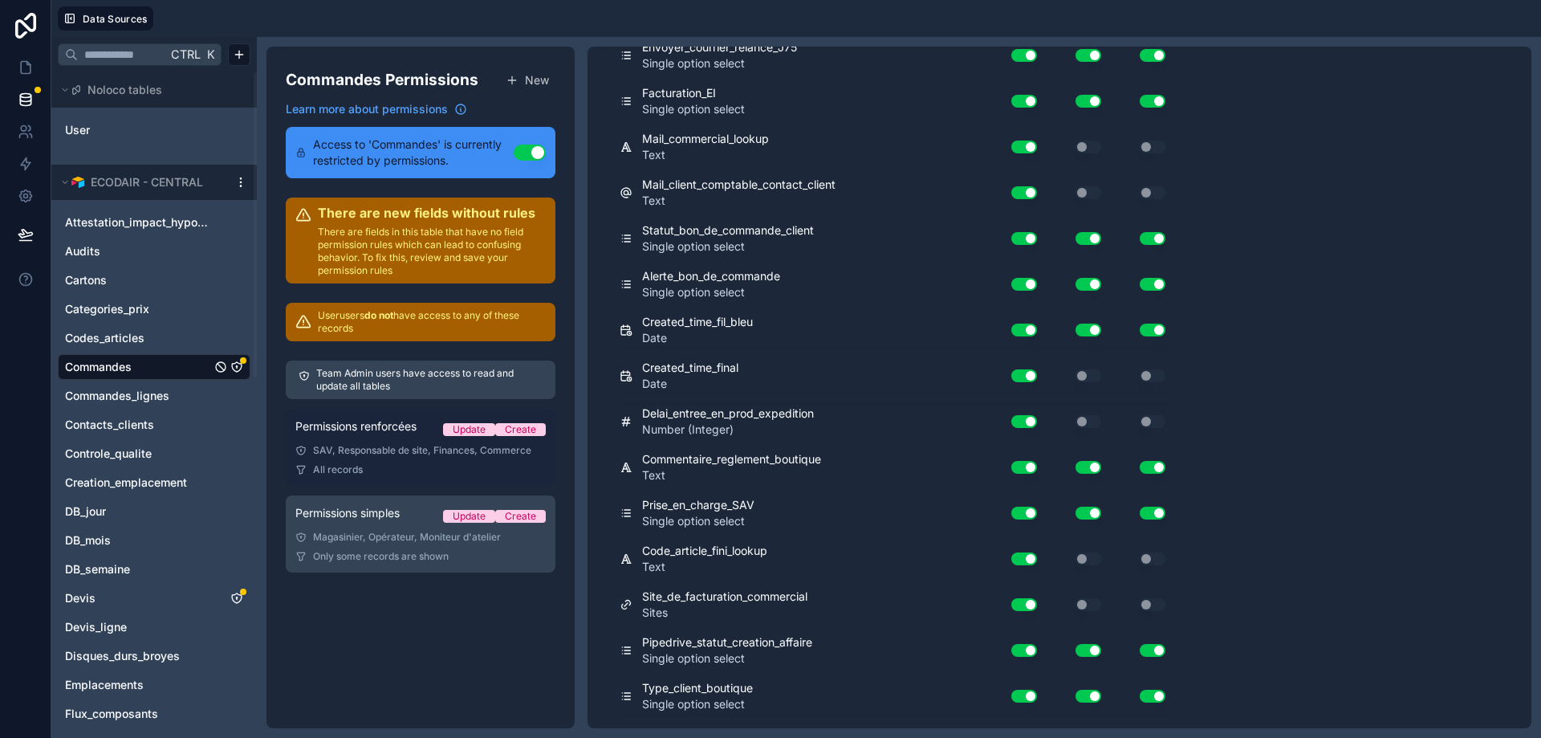
click at [401, 445] on div "SAV, Responsable de site, Finances, Commerce" at bounding box center [420, 450] width 250 height 13
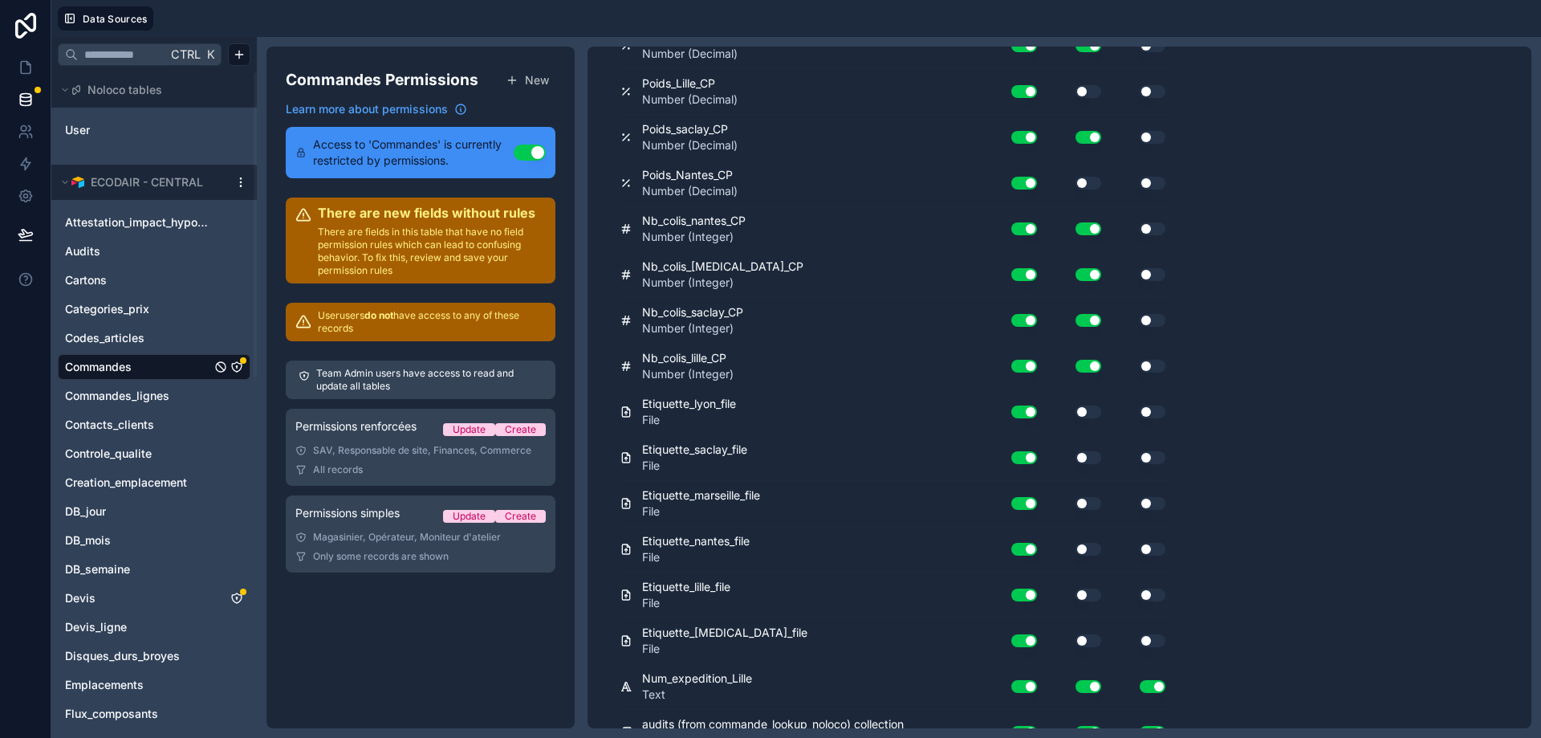
scroll to position [11672, 0]
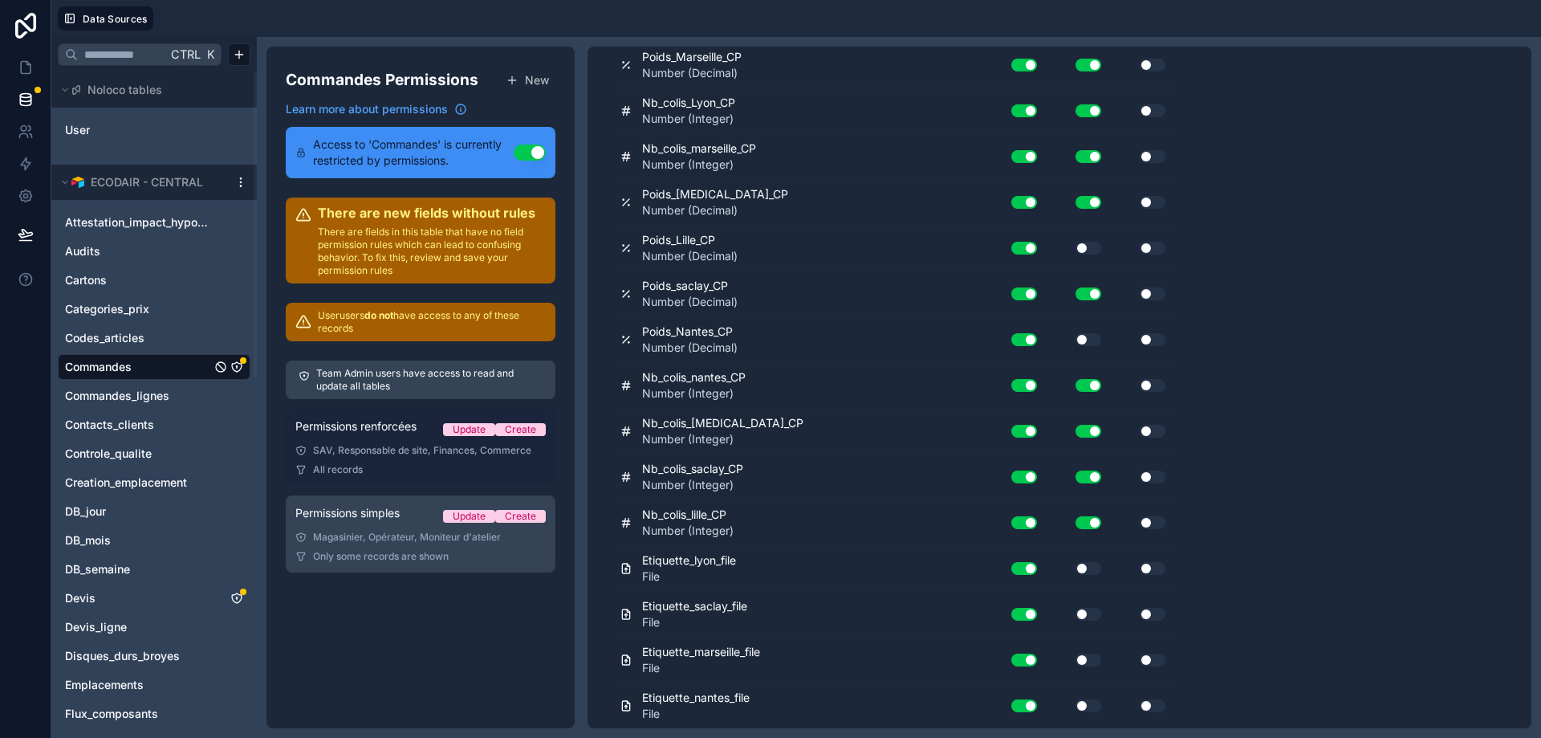
click at [396, 543] on link "Permissions simples Update Create Magasinier, Opérateur, Moniteur d'atelier Onl…" at bounding box center [421, 533] width 270 height 77
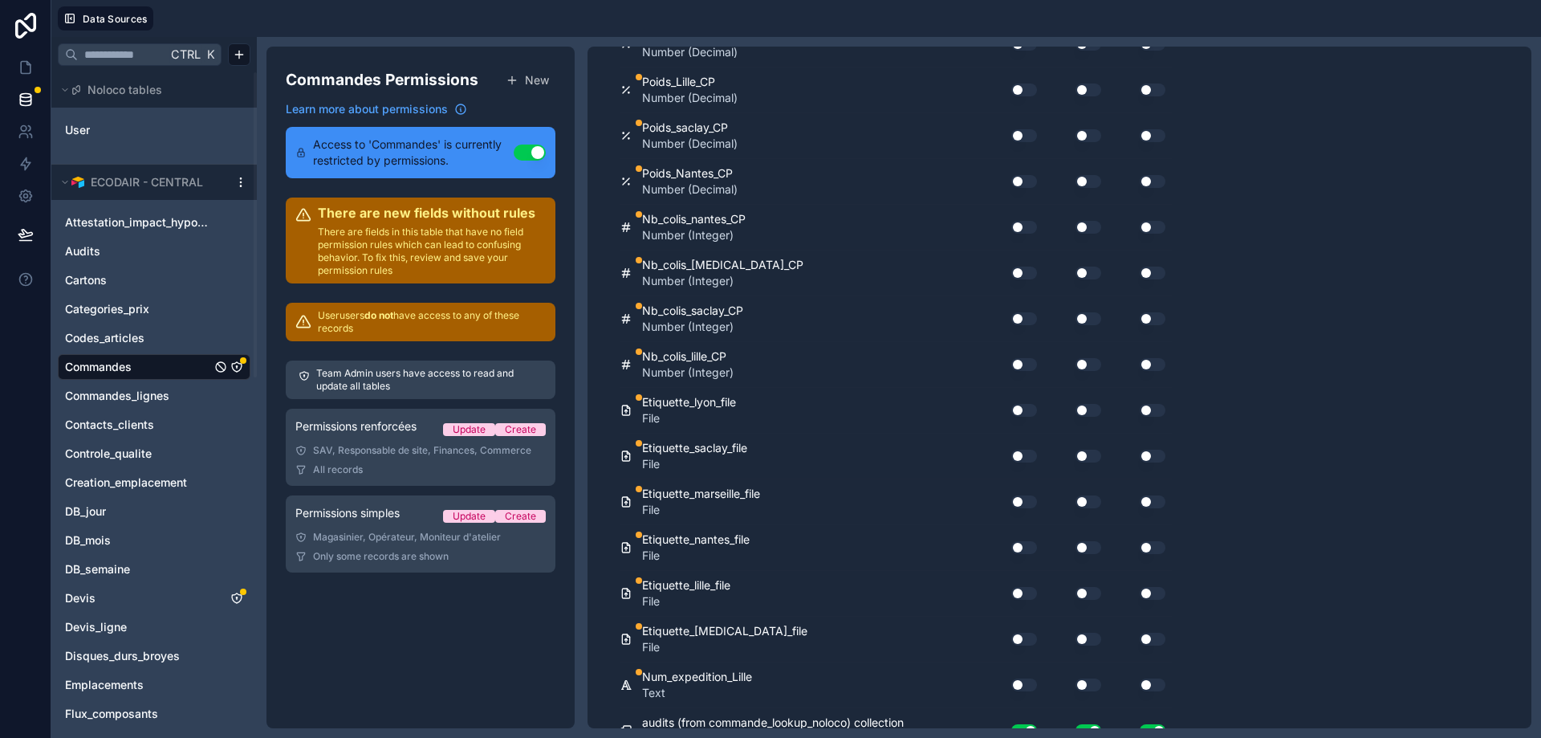
scroll to position [12003, 0]
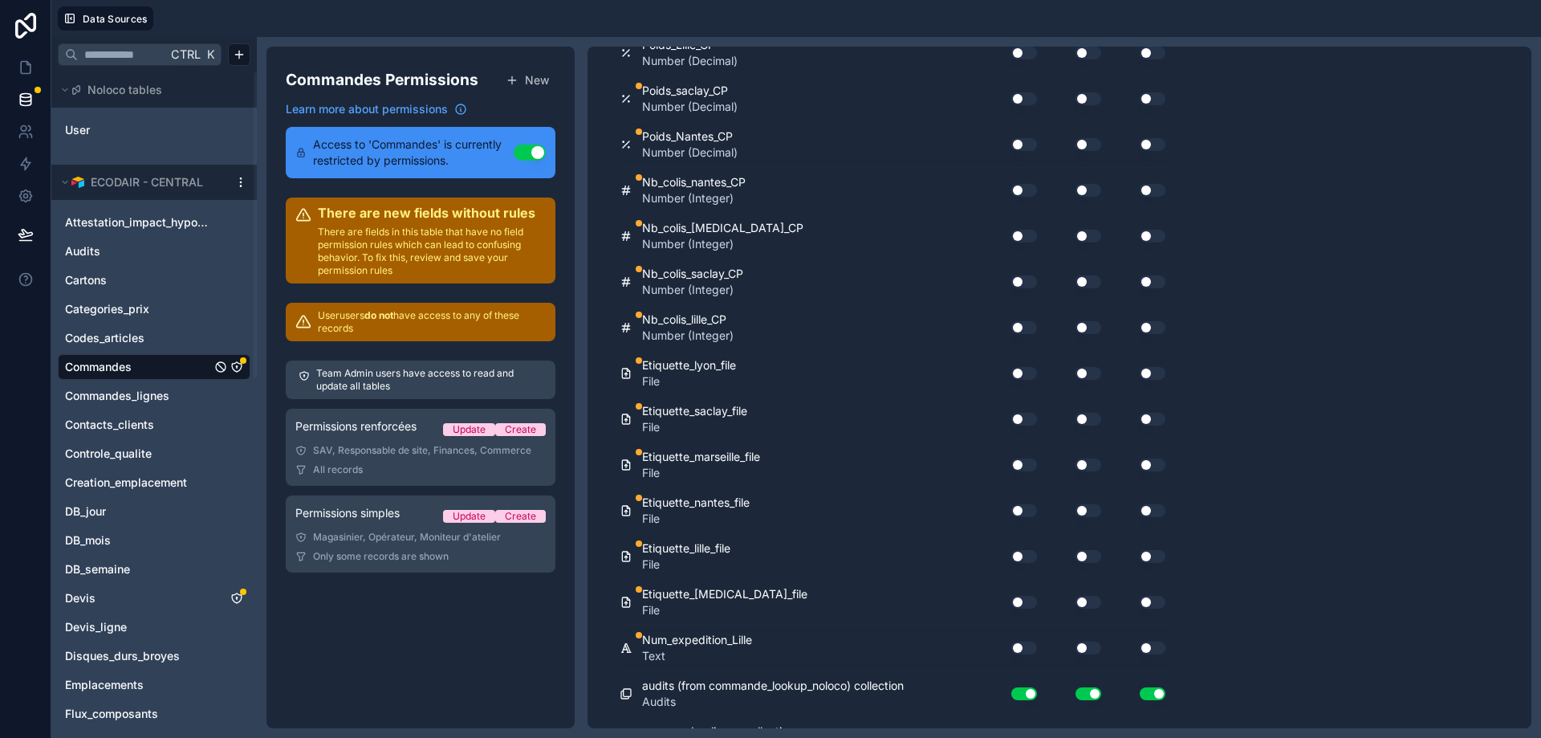
click at [1018, 641] on button "Use setting" at bounding box center [1024, 647] width 26 height 13
click at [1087, 641] on button "Use setting" at bounding box center [1089, 647] width 26 height 13
click at [1023, 596] on button "Use setting" at bounding box center [1024, 602] width 26 height 13
click at [1017, 550] on button "Use setting" at bounding box center [1024, 556] width 26 height 13
click at [1019, 504] on button "Use setting" at bounding box center [1024, 510] width 26 height 13
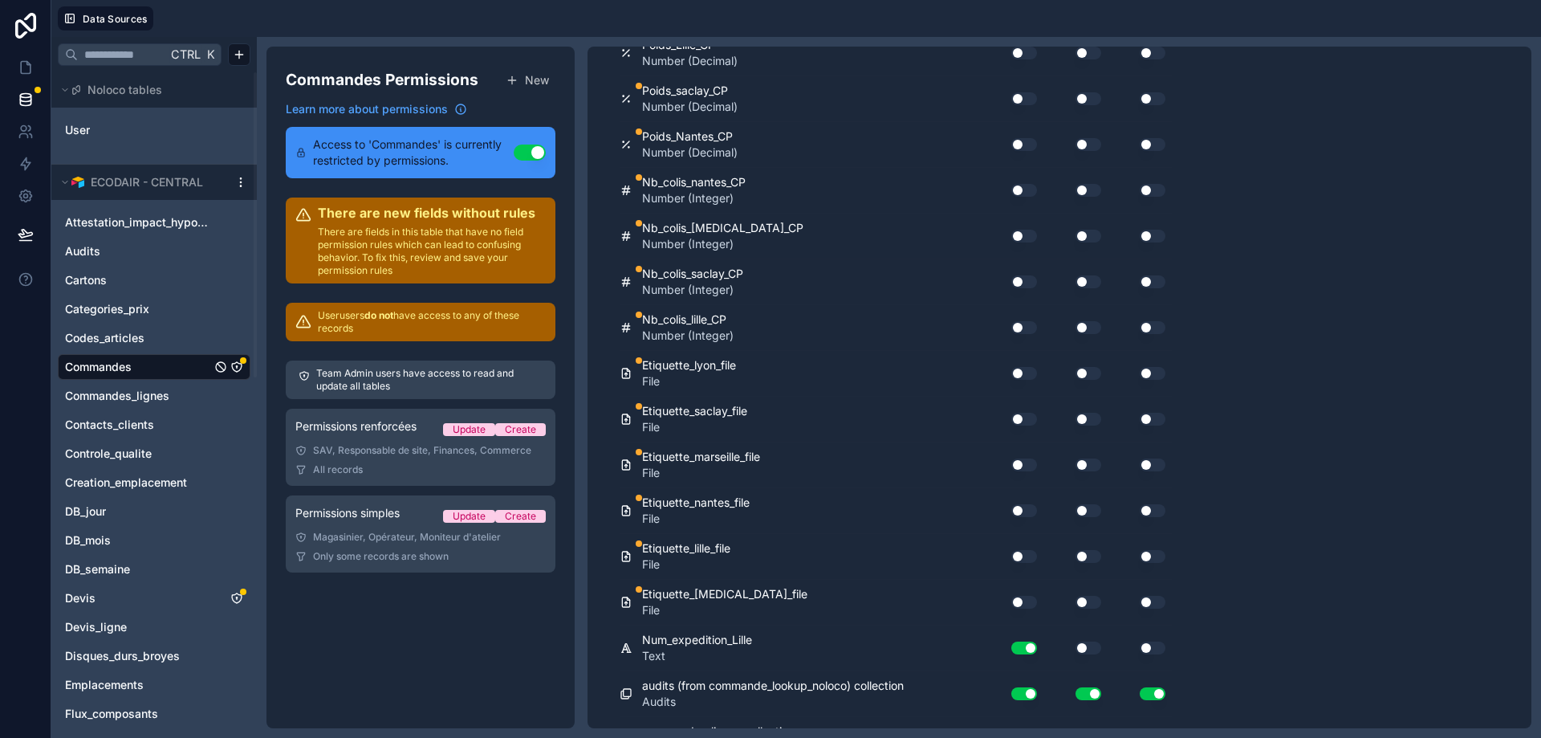
scroll to position [12100, 0]
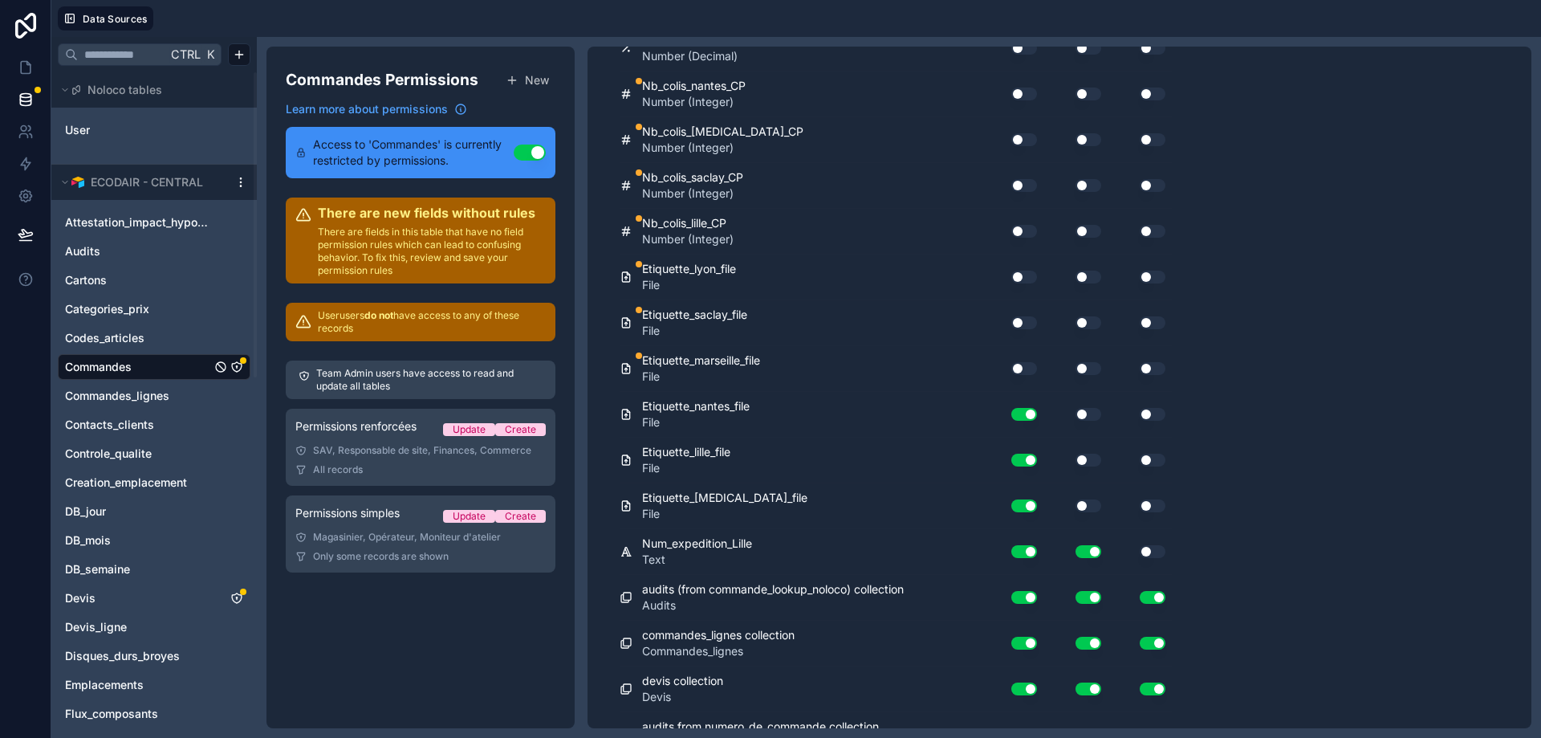
click at [1018, 363] on button "Use setting" at bounding box center [1024, 368] width 26 height 13
click at [1018, 323] on button "Use setting" at bounding box center [1024, 322] width 26 height 13
click at [1024, 283] on button "Use setting" at bounding box center [1024, 277] width 26 height 13
click at [1032, 229] on button "Use setting" at bounding box center [1024, 231] width 26 height 13
click at [1090, 226] on button "Use setting" at bounding box center [1089, 231] width 26 height 13
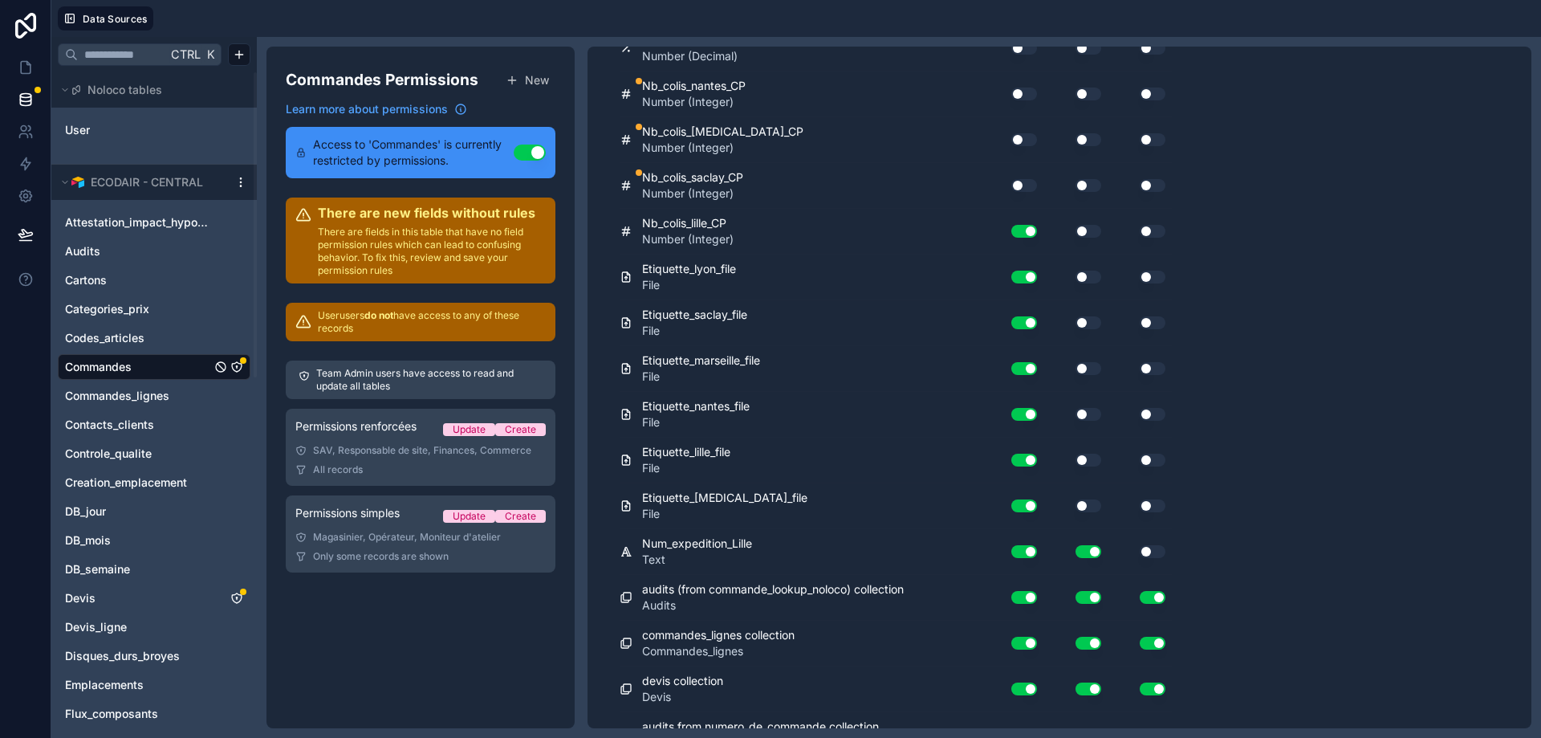
click at [1090, 231] on button "Use setting" at bounding box center [1089, 231] width 26 height 13
click at [1021, 181] on button "Use setting" at bounding box center [1024, 185] width 26 height 13
click at [1085, 186] on button "Use setting" at bounding box center [1089, 185] width 26 height 13
click at [1019, 130] on div "Use setting" at bounding box center [1017, 140] width 51 height 26
click at [1091, 136] on button "Use setting" at bounding box center [1089, 139] width 26 height 13
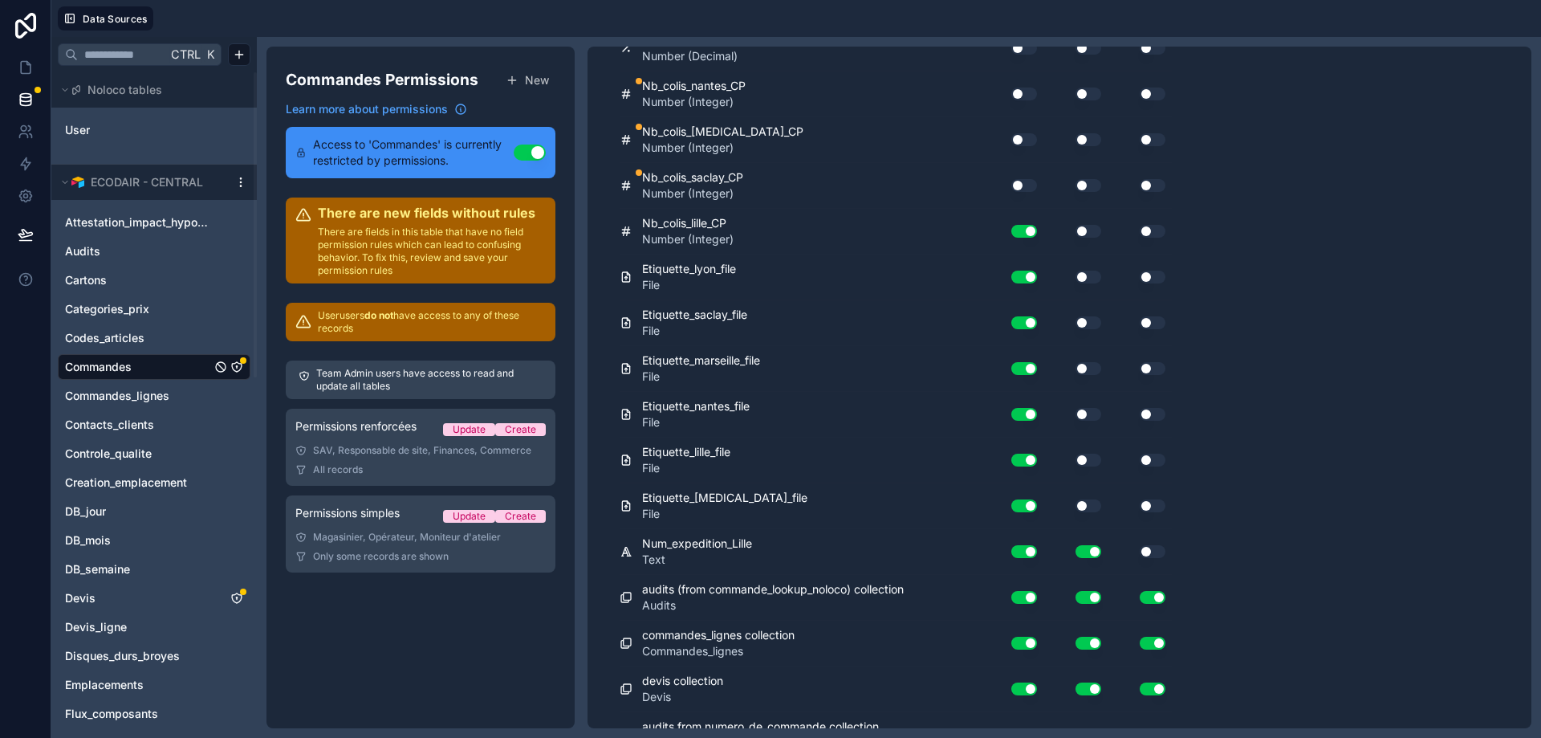
click at [1026, 90] on button "Use setting" at bounding box center [1024, 93] width 26 height 13
click at [1085, 95] on button "Use setting" at bounding box center [1089, 93] width 26 height 13
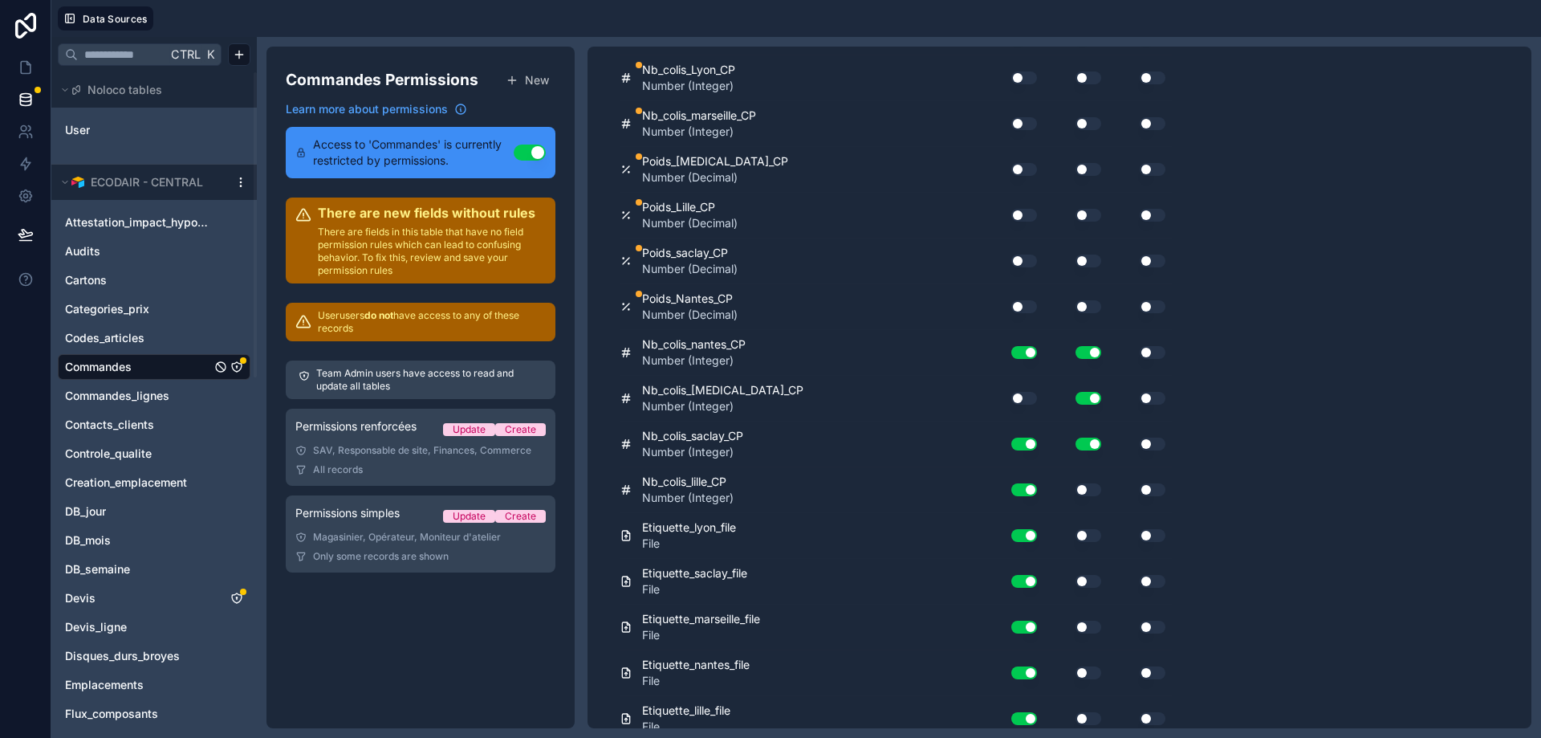
scroll to position [11811, 0]
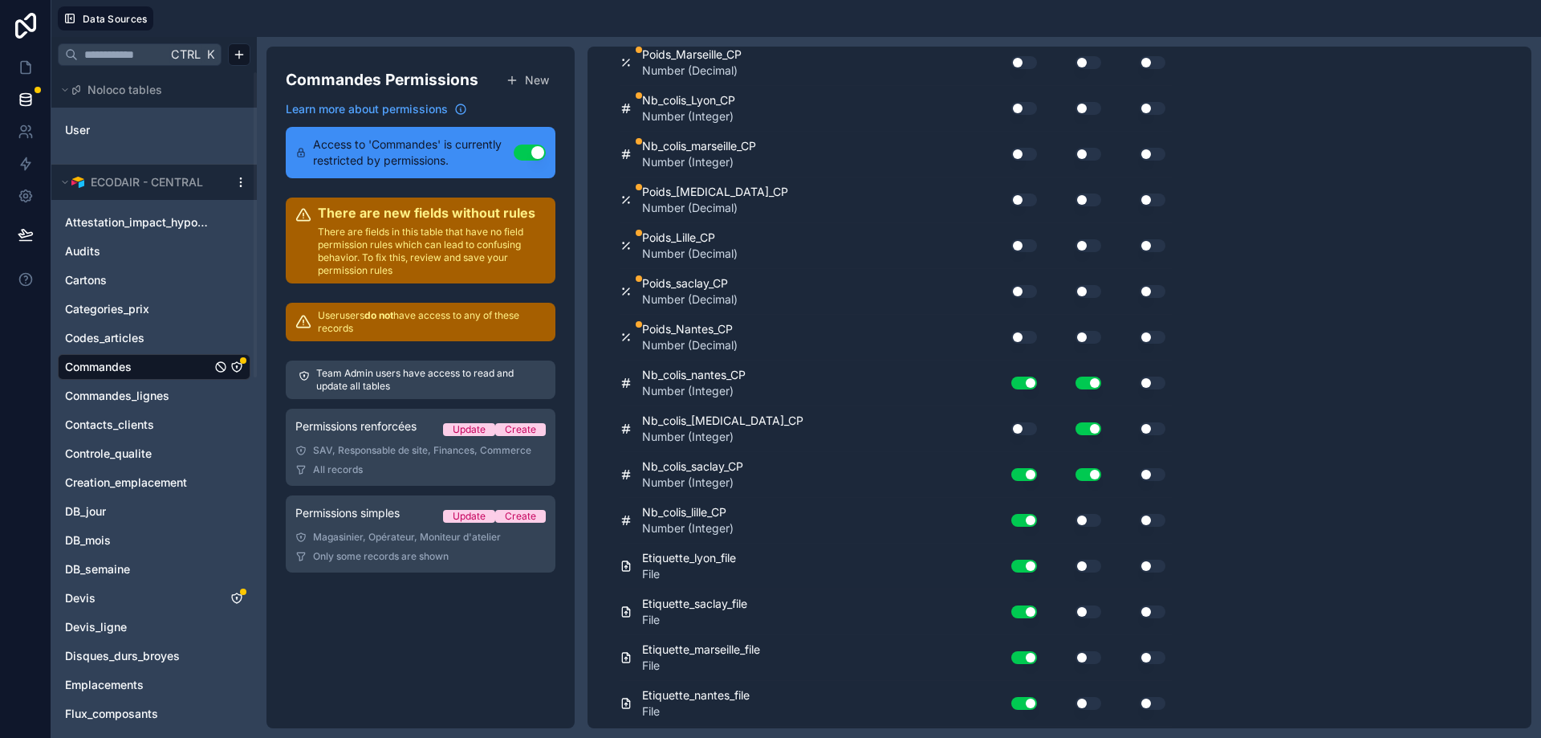
click at [1015, 336] on button "Use setting" at bounding box center [1024, 337] width 26 height 13
click at [1088, 336] on button "Use setting" at bounding box center [1089, 337] width 26 height 13
click at [1025, 426] on button "Use setting" at bounding box center [1024, 428] width 26 height 13
click at [1025, 290] on button "Use setting" at bounding box center [1024, 291] width 26 height 13
click at [1086, 289] on button "Use setting" at bounding box center [1089, 291] width 26 height 13
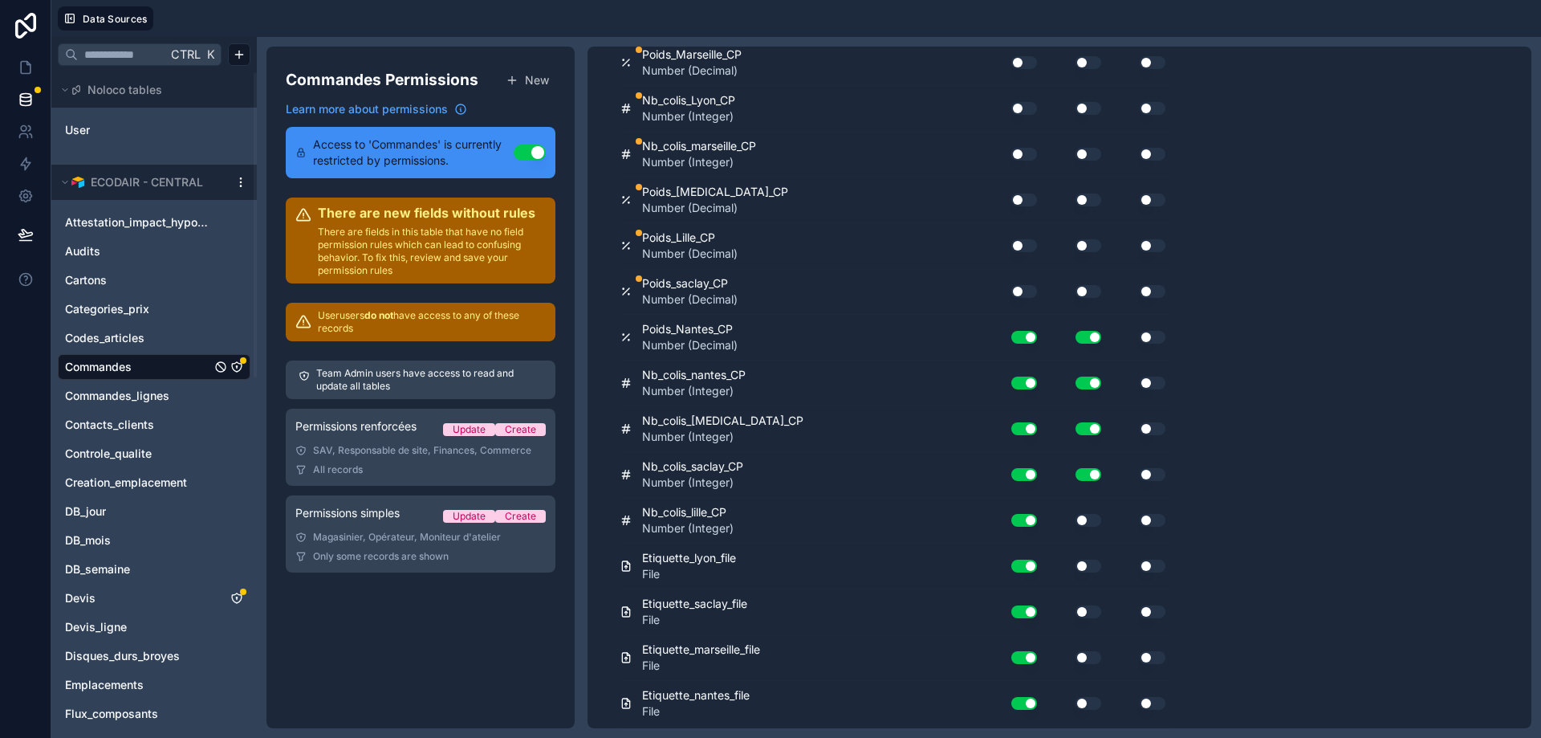
click at [1086, 251] on button "Use setting" at bounding box center [1089, 245] width 26 height 13
click at [1030, 236] on div "Use setting" at bounding box center [1017, 246] width 51 height 26
click at [1016, 196] on button "Use setting" at bounding box center [1024, 199] width 26 height 13
click at [1015, 146] on div "Use setting" at bounding box center [1017, 154] width 51 height 26
click at [1087, 151] on button "Use setting" at bounding box center [1089, 154] width 26 height 13
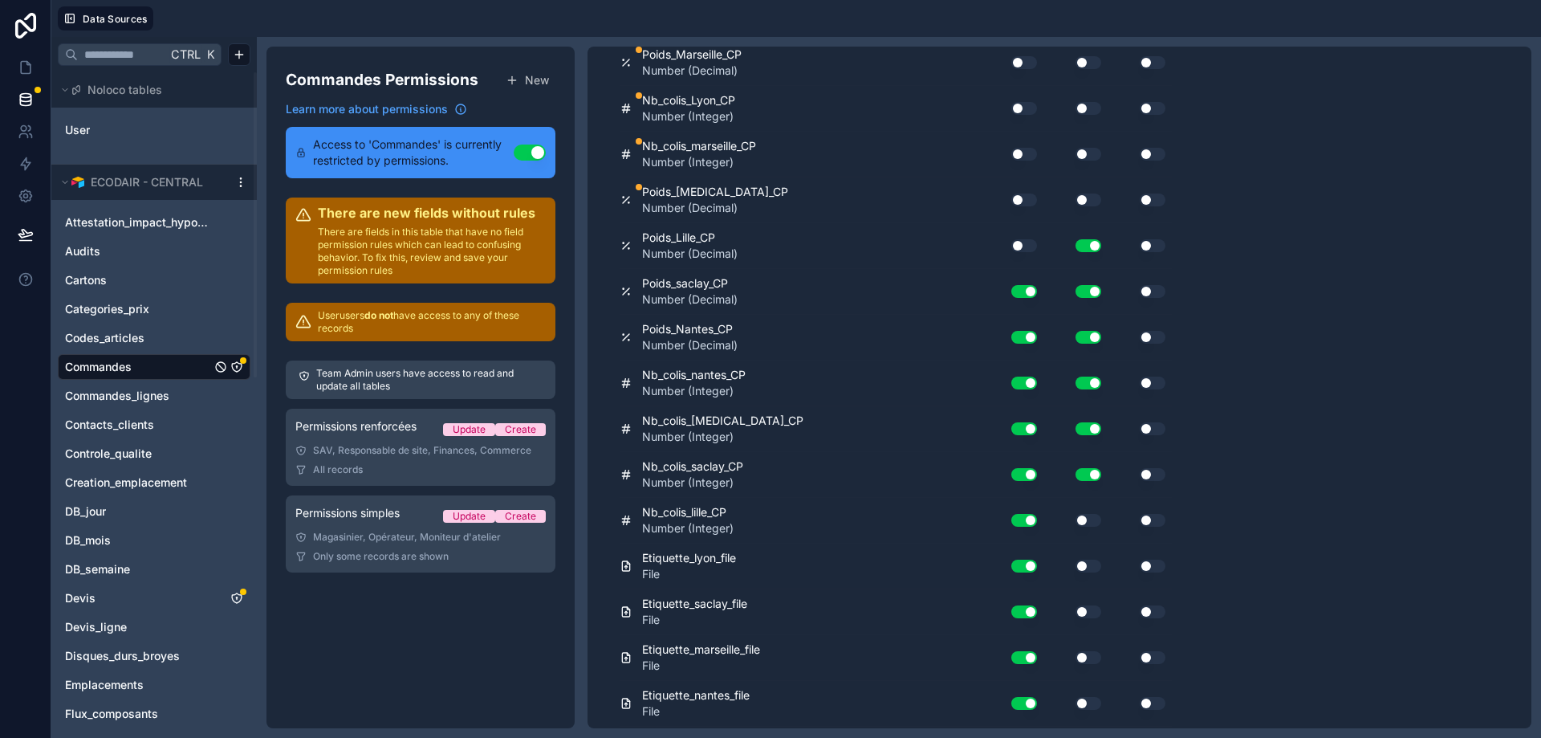
click at [1083, 209] on div "Use setting" at bounding box center [1075, 200] width 64 height 26
click at [1012, 104] on div "Use setting" at bounding box center [1014, 108] width 45 height 13
click at [1084, 104] on button "Use setting" at bounding box center [1089, 108] width 26 height 13
drag, startPoint x: 1009, startPoint y: 58, endPoint x: 1028, endPoint y: 59, distance: 19.3
click at [1010, 58] on div "Use setting" at bounding box center [1014, 62] width 45 height 13
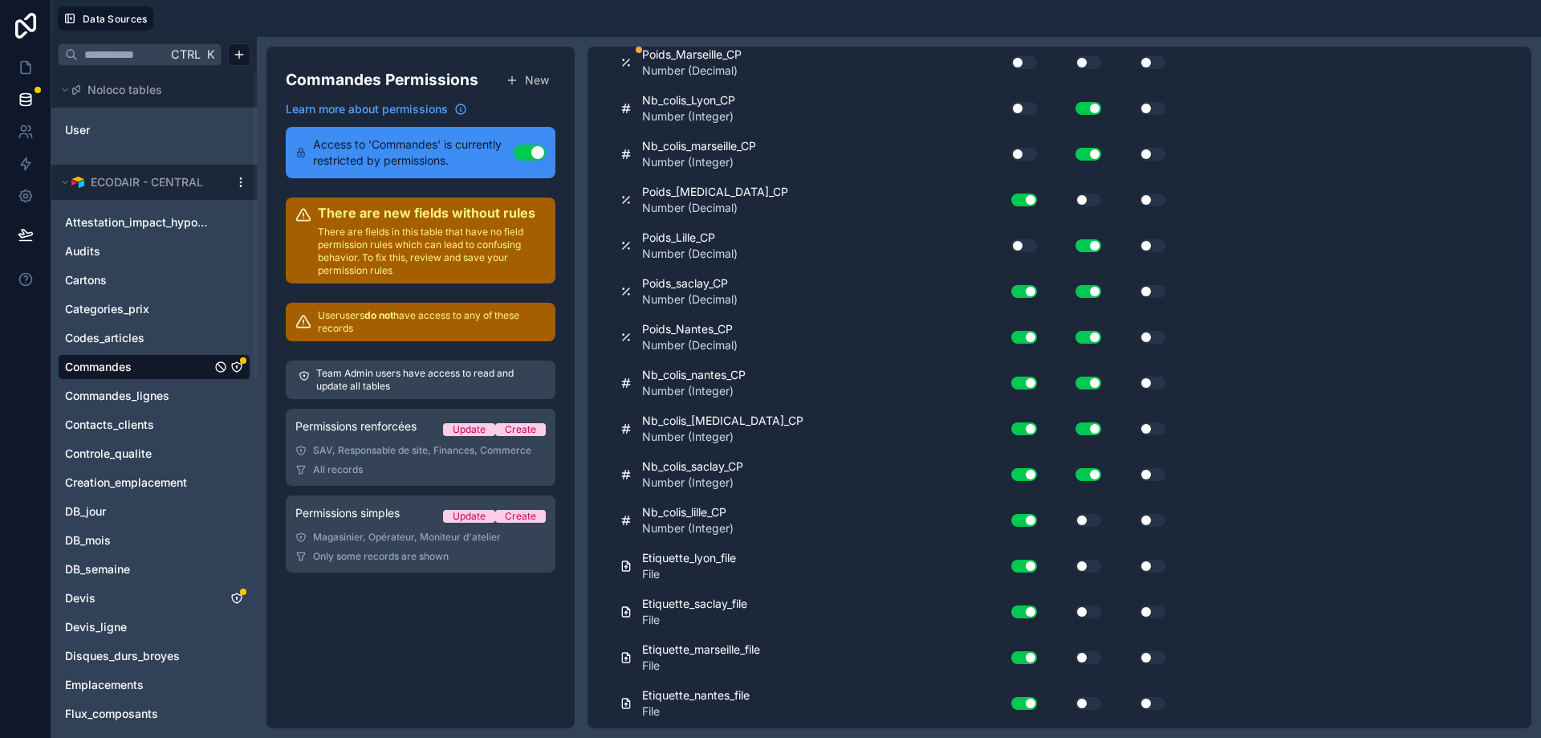
click at [1098, 60] on button "Use setting" at bounding box center [1089, 62] width 26 height 13
click at [1022, 65] on button "Use setting" at bounding box center [1024, 62] width 26 height 13
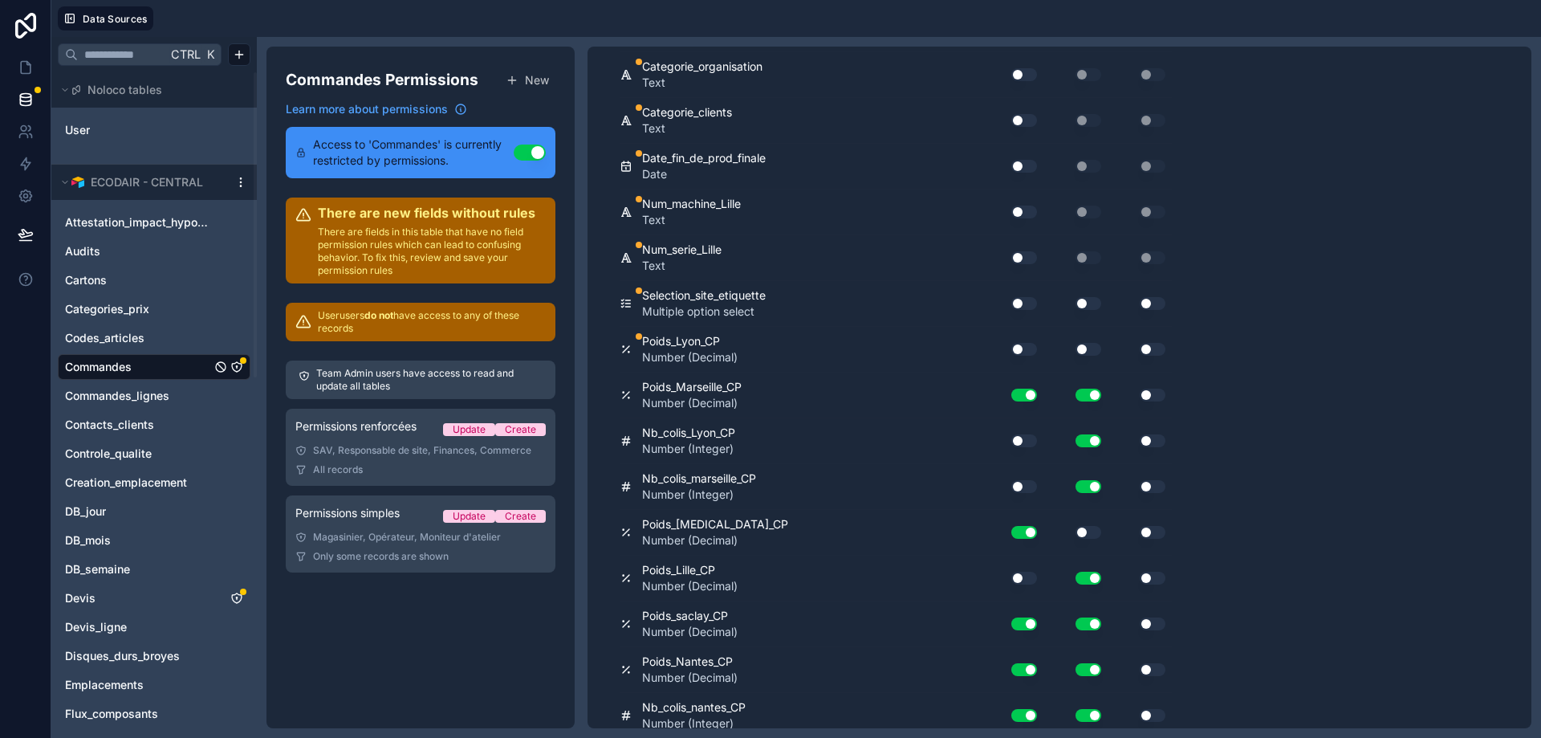
scroll to position [11425, 0]
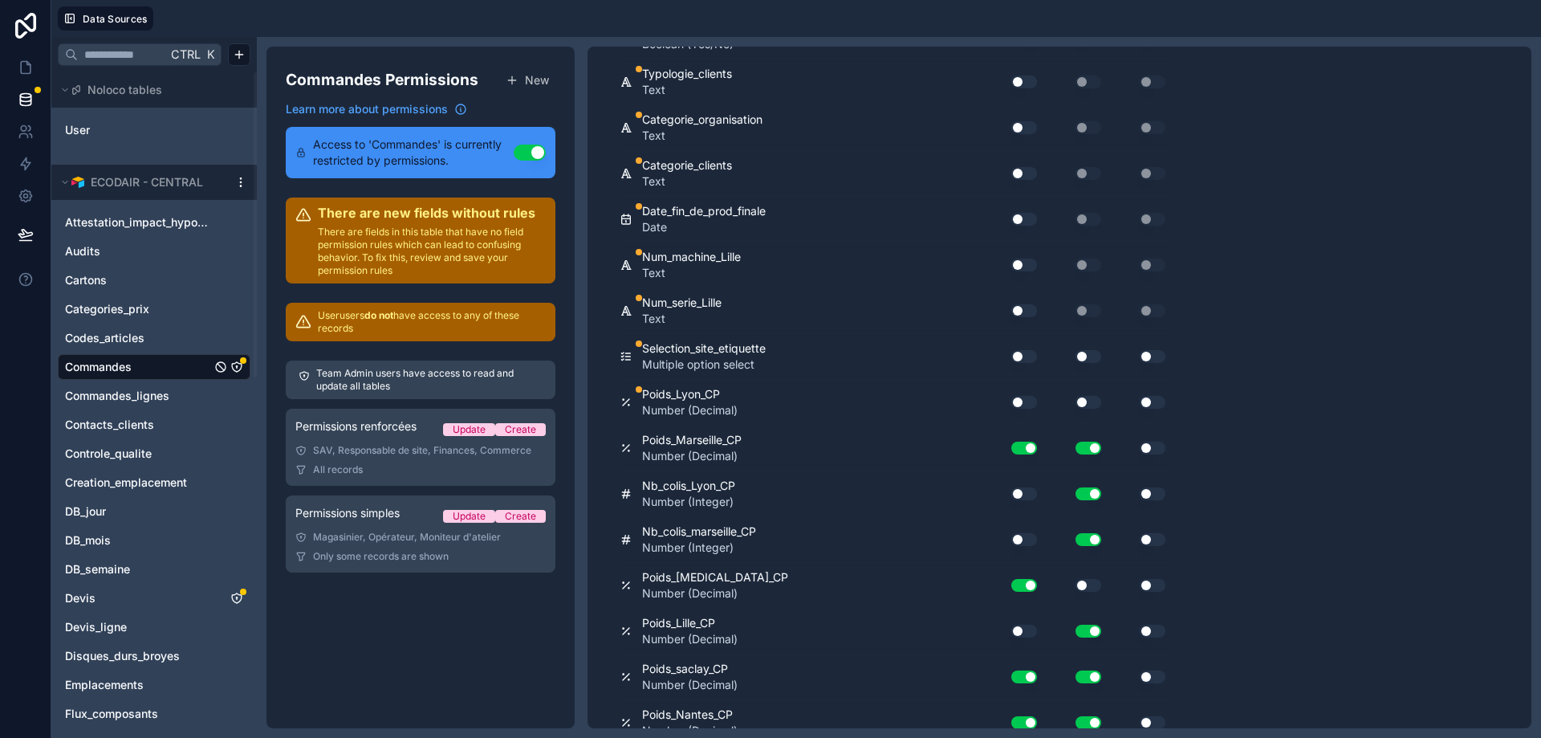
click at [1024, 494] on button "Use setting" at bounding box center [1024, 493] width 26 height 13
click at [1023, 536] on button "Use setting" at bounding box center [1024, 539] width 26 height 13
click at [1033, 633] on button "Use setting" at bounding box center [1024, 630] width 26 height 13
click at [1089, 590] on button "Use setting" at bounding box center [1089, 585] width 26 height 13
click at [1023, 398] on button "Use setting" at bounding box center [1024, 402] width 26 height 13
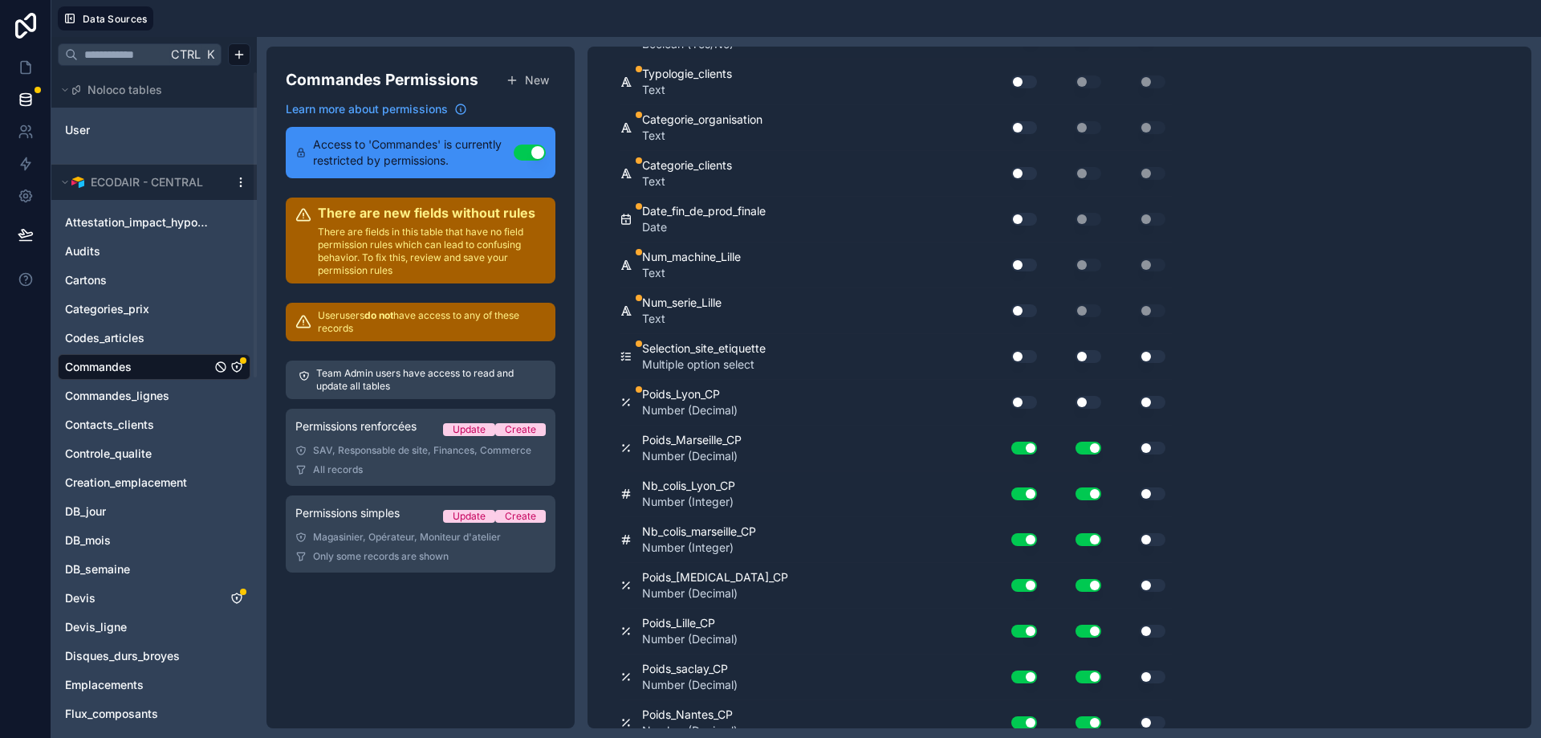
click at [1071, 396] on div "Use setting" at bounding box center [1075, 402] width 64 height 13
click at [1031, 360] on button "Use setting" at bounding box center [1024, 356] width 26 height 13
click at [1093, 359] on button "Use setting" at bounding box center [1089, 356] width 26 height 13
click at [1083, 401] on button "Use setting" at bounding box center [1089, 402] width 26 height 13
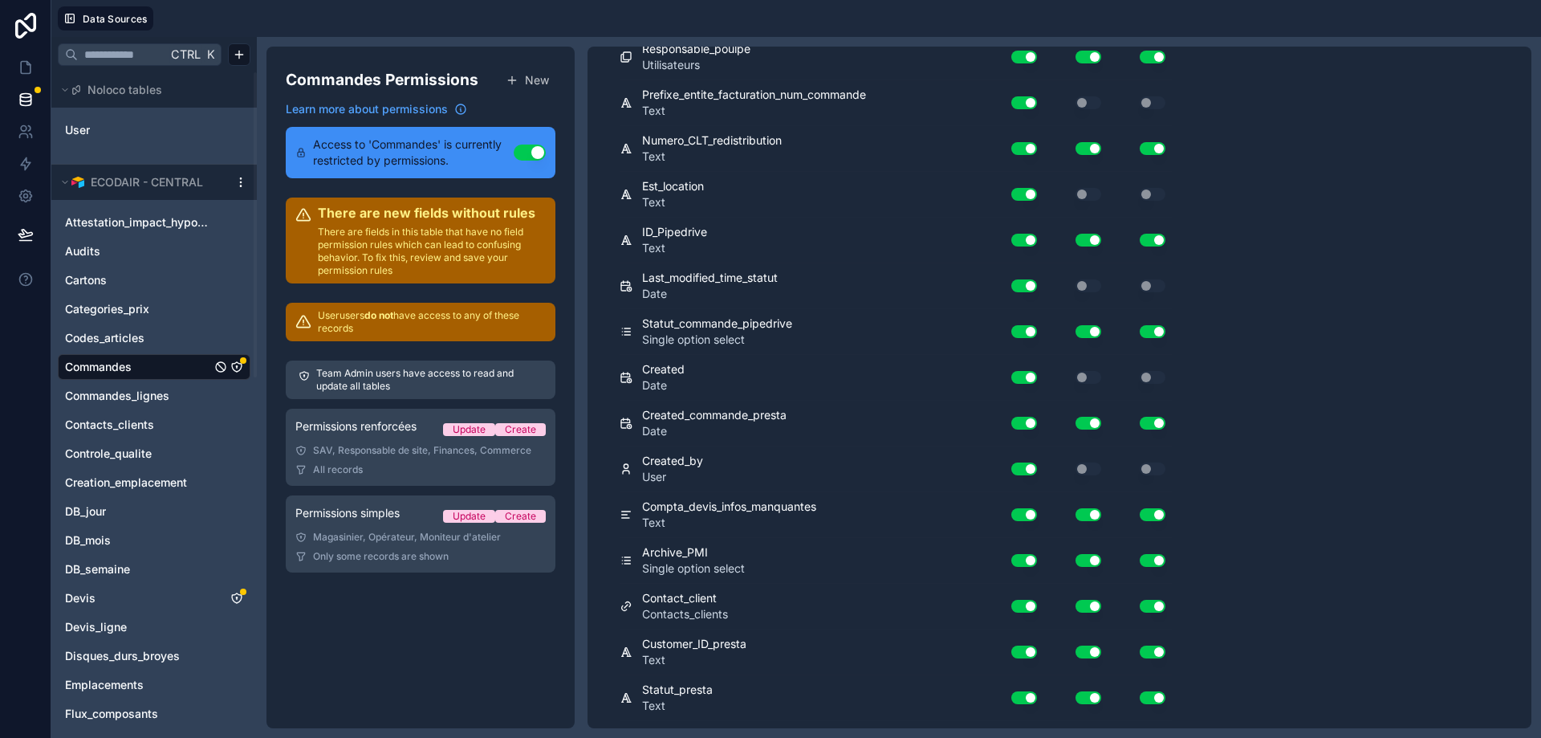
scroll to position [0, 0]
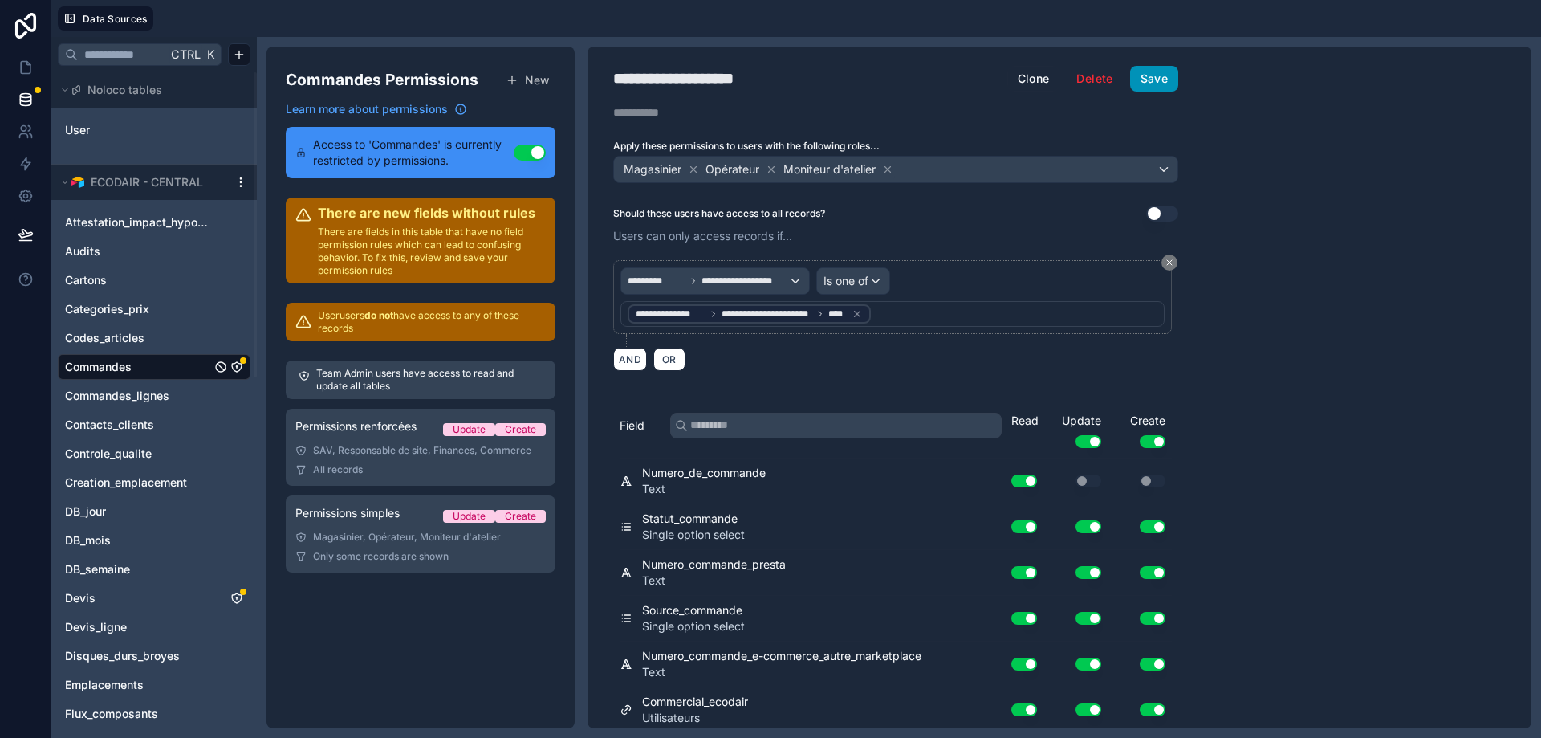
click at [1151, 82] on button "Save" at bounding box center [1154, 79] width 48 height 26
